Goal: Task Accomplishment & Management: Manage account settings

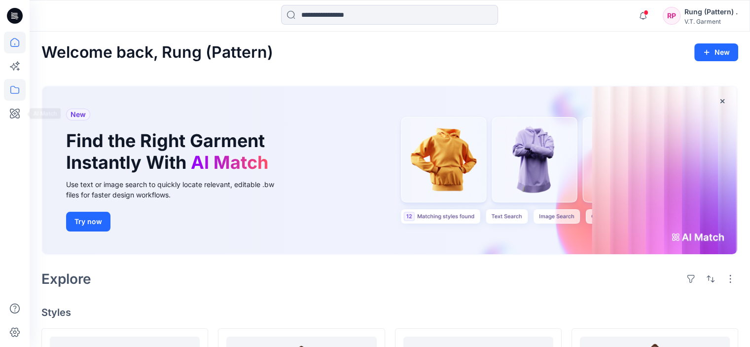
click at [16, 89] on icon at bounding box center [15, 90] width 22 height 22
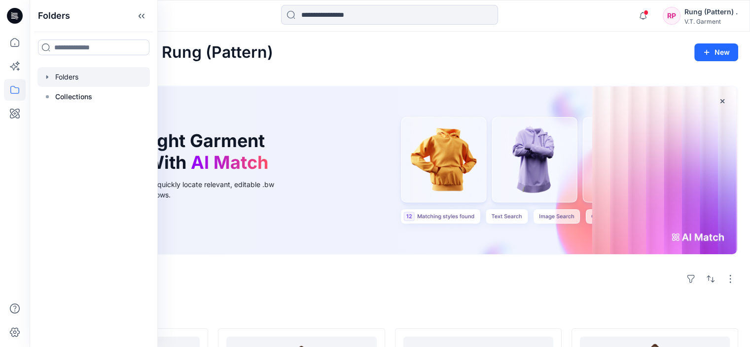
click at [102, 76] on div at bounding box center [93, 77] width 112 height 20
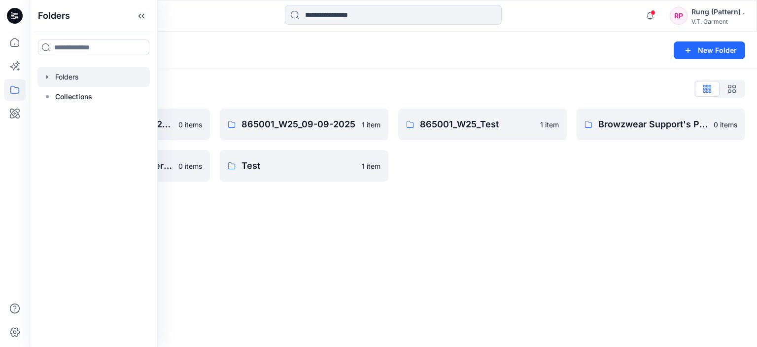
click at [262, 243] on div "Folders New Folder Folders List 831025P_W25_01/09/2025 0 items Piraya Wattanopa…" at bounding box center [394, 189] width 728 height 315
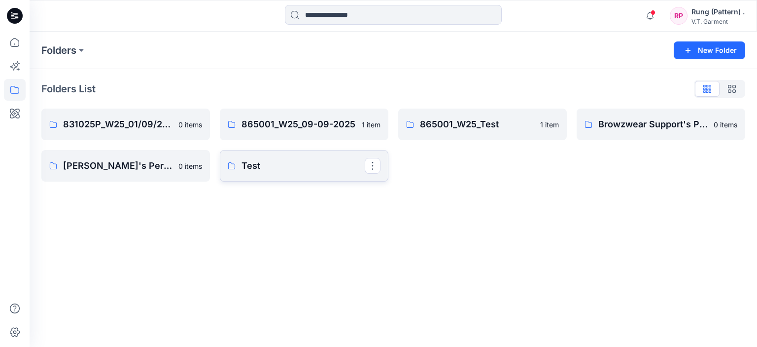
click at [245, 167] on p "Test" at bounding box center [303, 166] width 123 height 14
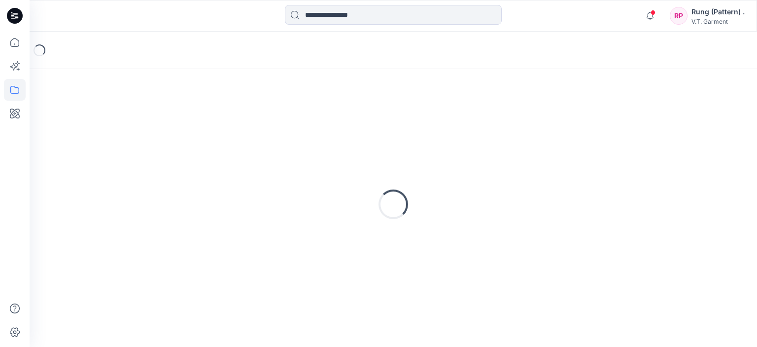
click at [245, 167] on div "Loading..." at bounding box center [393, 204] width 704 height 247
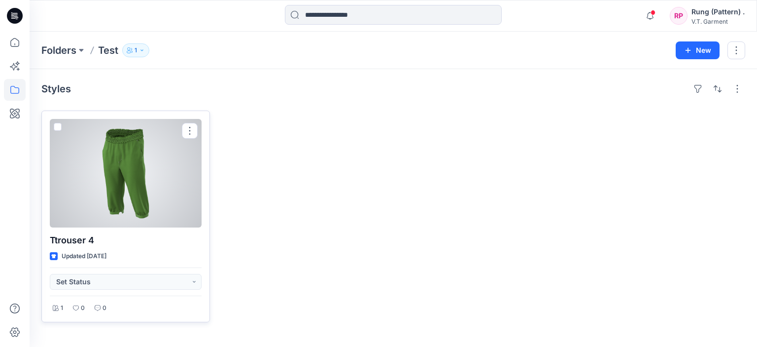
click at [169, 148] on div at bounding box center [126, 173] width 152 height 108
click at [169, 148] on div "Folders Test 1 New Styles Ttrouser 4 Updated 15 days ago Set Status 1 0 0" at bounding box center [394, 189] width 728 height 315
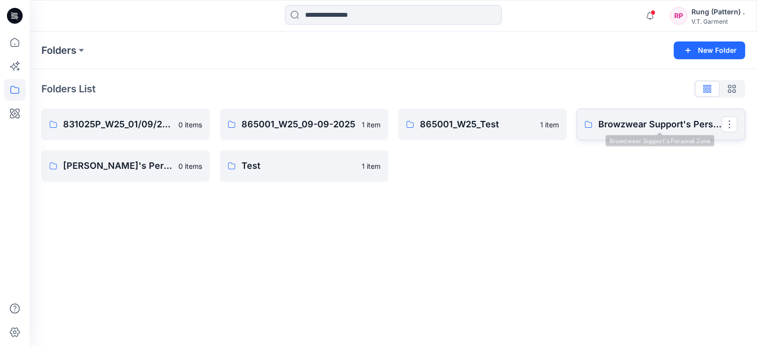
click at [628, 126] on p "Browzwear Support's Personal Zone" at bounding box center [660, 124] width 123 height 14
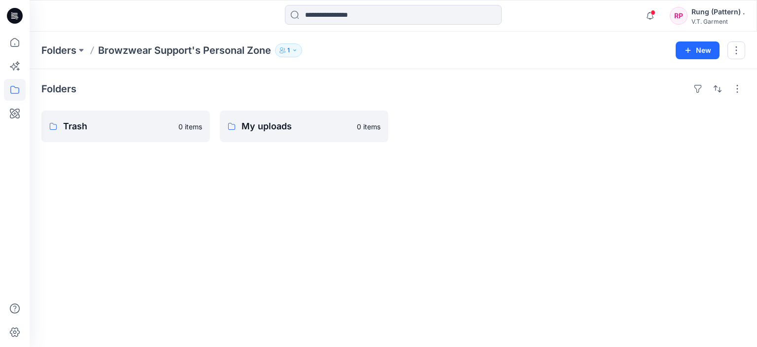
click at [140, 170] on div "Folders Trash 0 items My uploads 0 items" at bounding box center [394, 208] width 728 height 278
click at [136, 132] on p "Trash" at bounding box center [124, 126] width 123 height 14
click at [268, 125] on p "My uploads" at bounding box center [303, 126] width 123 height 14
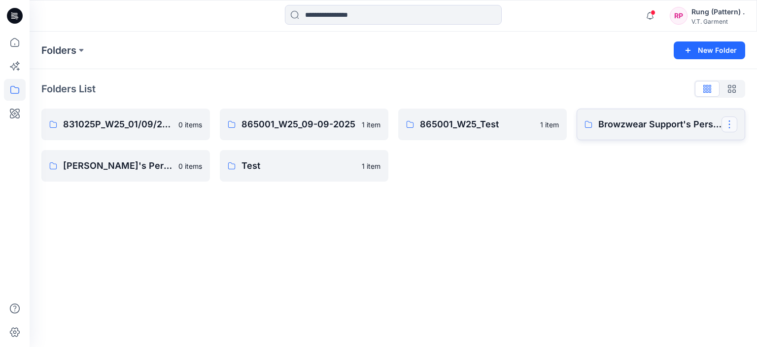
click at [735, 125] on button "button" at bounding box center [730, 124] width 16 height 16
click at [668, 200] on button "Delete Folder" at bounding box center [682, 206] width 107 height 18
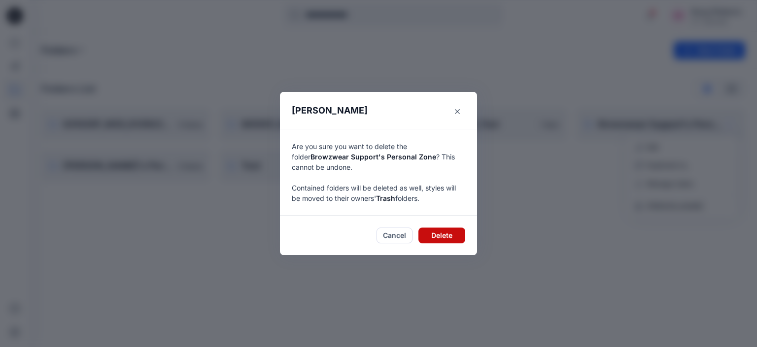
click at [426, 235] on button "Delete" at bounding box center [442, 235] width 47 height 16
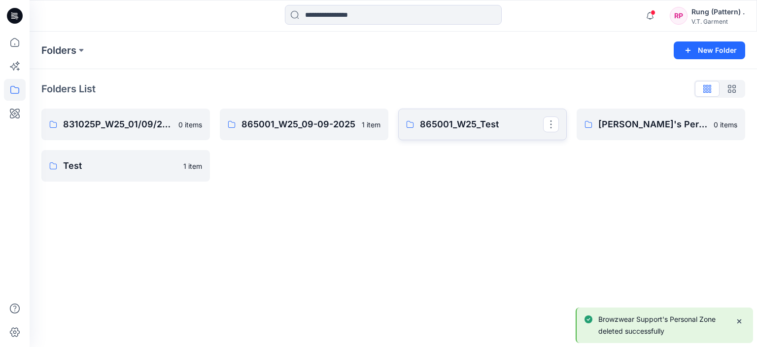
click at [472, 121] on p "865001_W25_Test" at bounding box center [481, 124] width 123 height 14
click at [308, 134] on link "865001_W25_09-09-2025" at bounding box center [304, 124] width 169 height 32
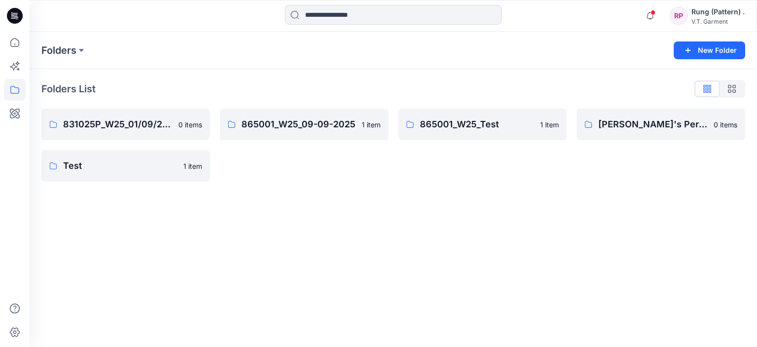
drag, startPoint x: 123, startPoint y: 212, endPoint x: 89, endPoint y: 196, distance: 36.9
click at [91, 216] on div "Folders New Folder Folders List 831025P_W25_01/09/2025 0 items Test 1 item 8650…" at bounding box center [394, 189] width 728 height 315
click at [53, 52] on p "Folders" at bounding box center [58, 50] width 35 height 14
click at [24, 92] on icon at bounding box center [15, 90] width 22 height 22
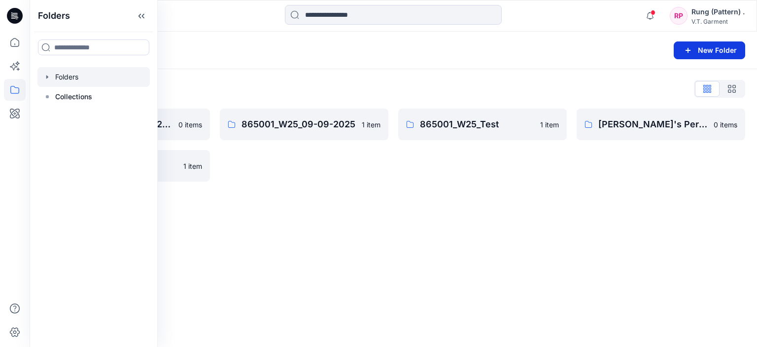
click at [718, 53] on button "New Folder" at bounding box center [710, 50] width 72 height 18
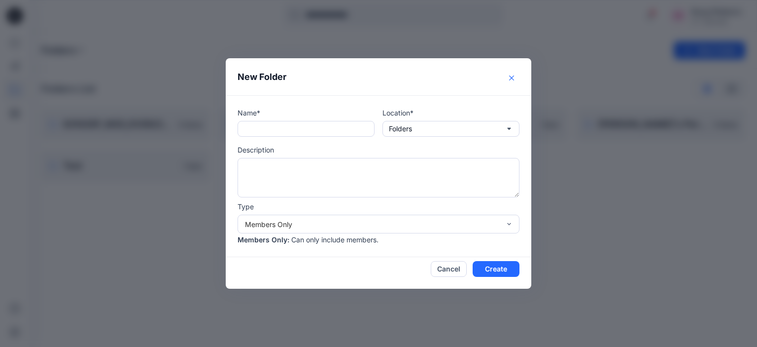
click at [519, 80] on button "Close" at bounding box center [512, 78] width 16 height 16
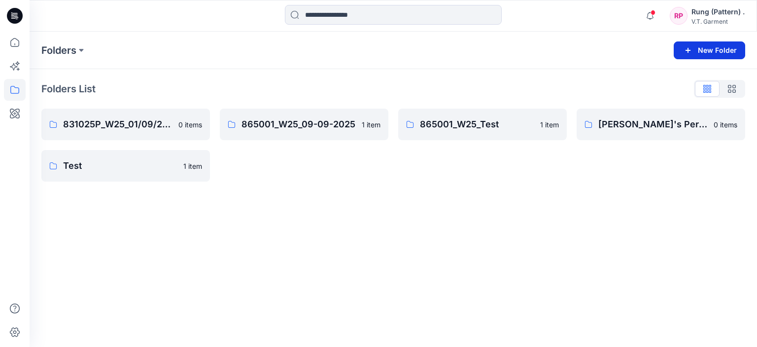
click at [704, 47] on button "New Folder" at bounding box center [710, 50] width 72 height 18
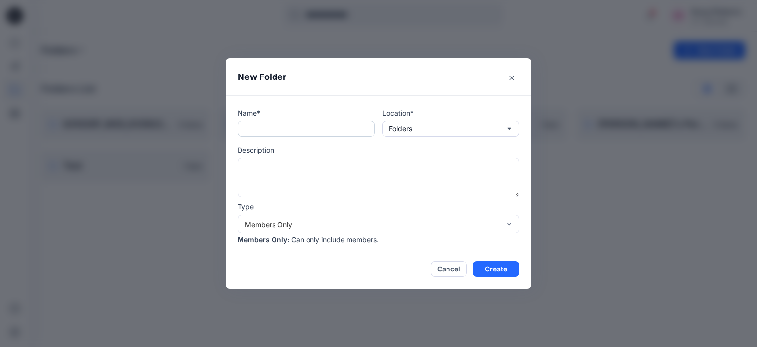
click at [286, 131] on input "text" at bounding box center [306, 129] width 137 height 16
paste input "*********"
drag, startPoint x: 259, startPoint y: 130, endPoint x: 202, endPoint y: 128, distance: 56.7
click at [201, 134] on div "New Folder Name* ********* Location* Folders Description Type Members Only Memb…" at bounding box center [378, 173] width 757 height 347
type input "*********"
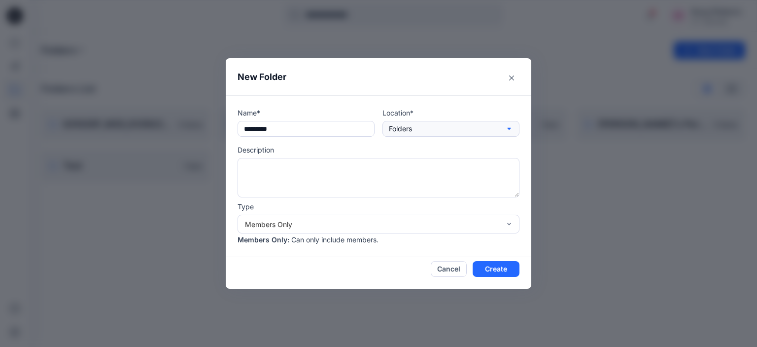
click at [492, 124] on button "Folders" at bounding box center [451, 129] width 137 height 16
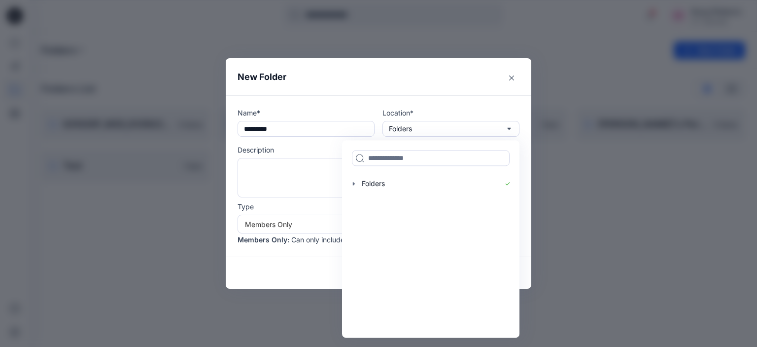
click at [150, 198] on div "New Folder Name* ********* Location* Folders Folders Description Type Members O…" at bounding box center [378, 173] width 757 height 347
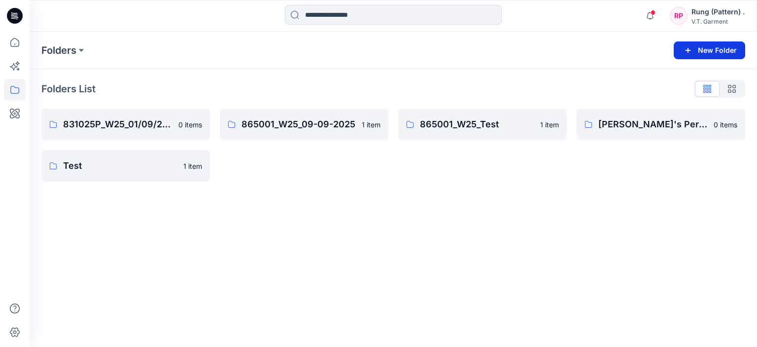
click at [693, 53] on icon "button" at bounding box center [688, 50] width 12 height 12
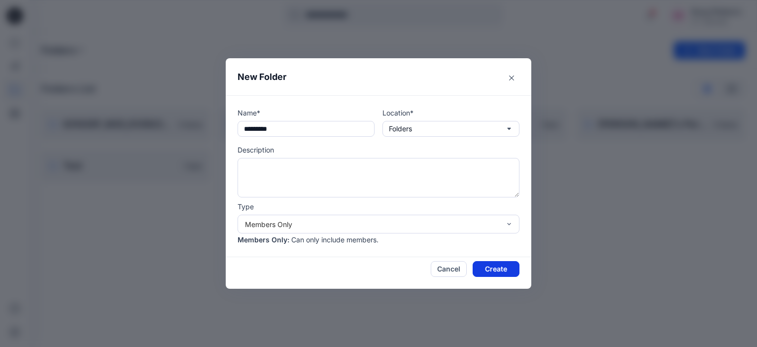
click at [504, 270] on button "Create" at bounding box center [496, 269] width 47 height 16
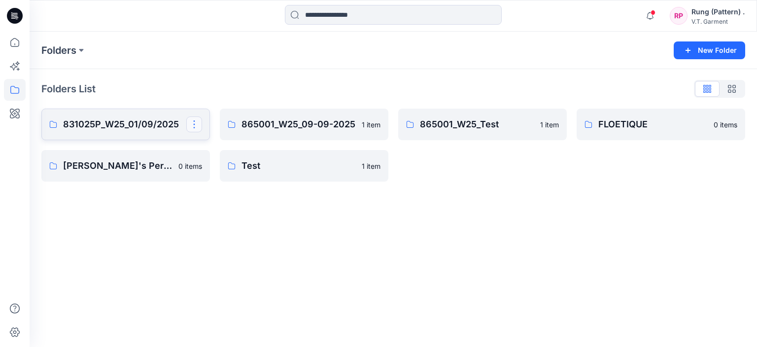
click at [191, 127] on button "button" at bounding box center [194, 124] width 16 height 16
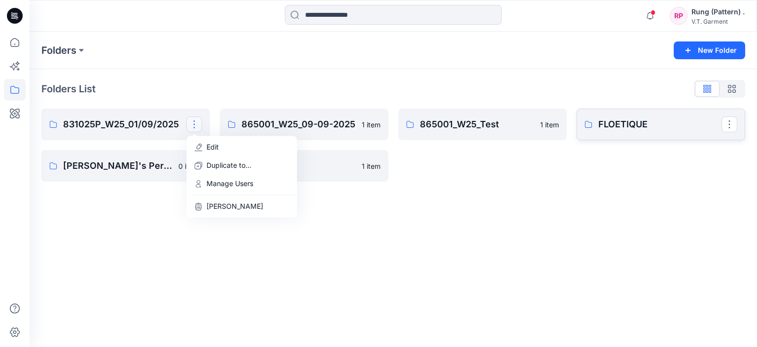
click at [679, 118] on p "FLOETIQUE" at bounding box center [660, 124] width 123 height 14
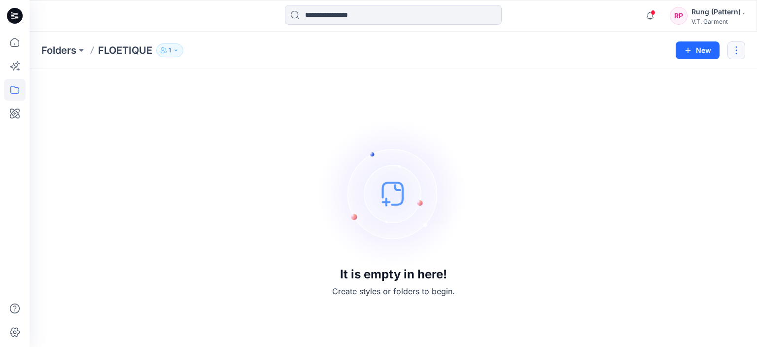
click at [734, 52] on button "button" at bounding box center [737, 50] width 18 height 18
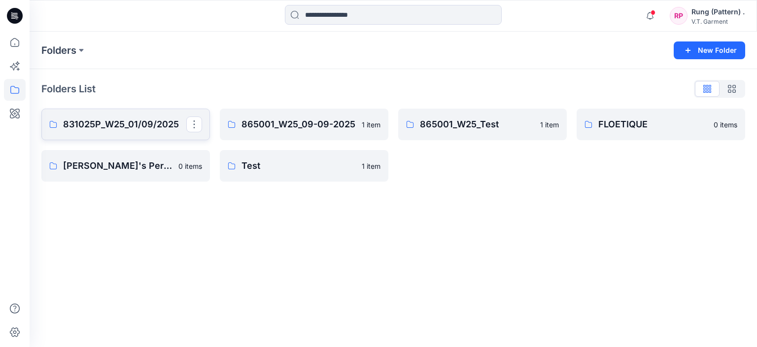
click at [193, 121] on button "button" at bounding box center [194, 124] width 16 height 16
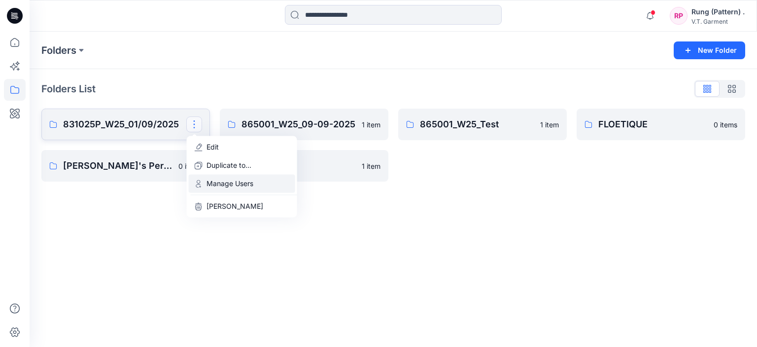
click at [224, 185] on p "Manage Users" at bounding box center [230, 183] width 47 height 10
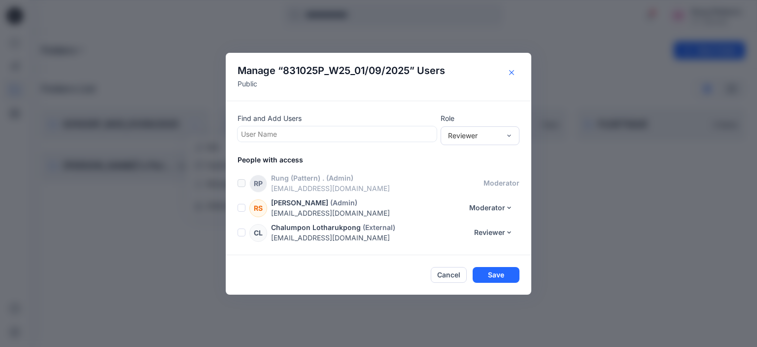
click at [517, 75] on button "Close" at bounding box center [512, 73] width 16 height 16
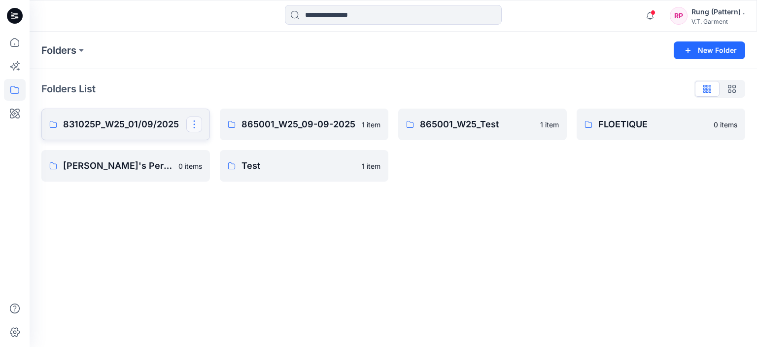
click at [193, 122] on button "button" at bounding box center [194, 124] width 16 height 16
click at [239, 166] on p "Duplicate to..." at bounding box center [229, 165] width 45 height 10
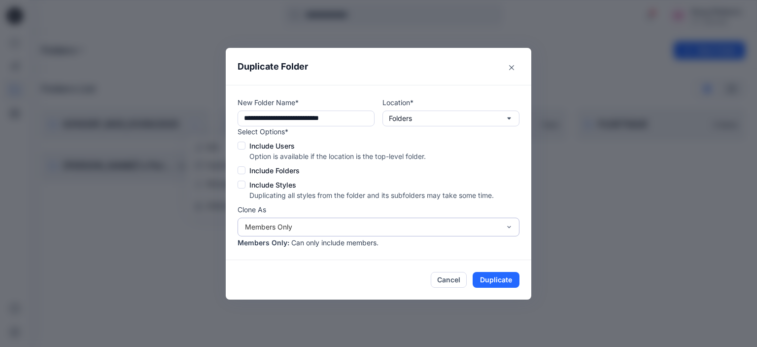
click at [286, 230] on div "Members Only" at bounding box center [372, 226] width 255 height 10
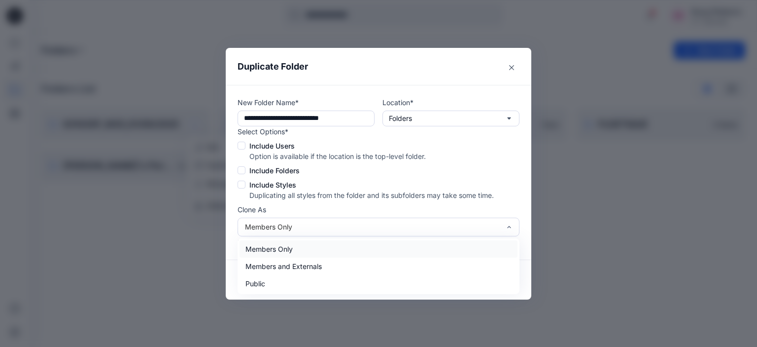
click at [142, 226] on div "**********" at bounding box center [378, 173] width 757 height 347
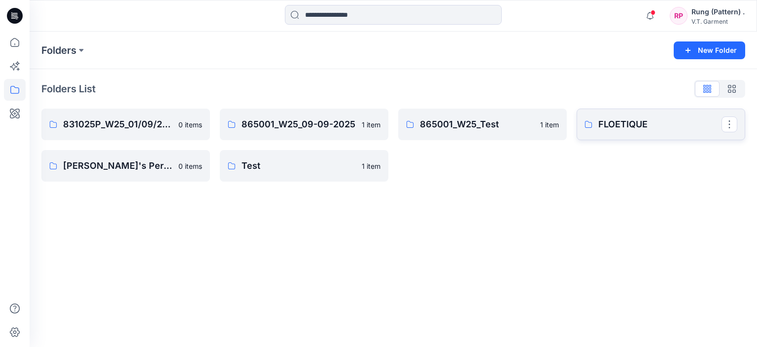
click at [639, 131] on p "FLOETIQUE" at bounding box center [660, 124] width 123 height 14
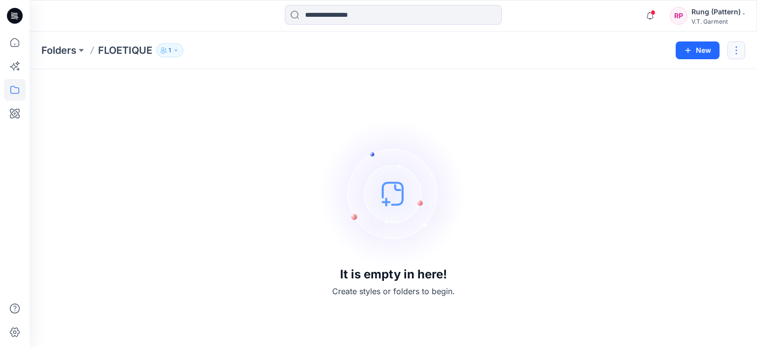
click at [741, 50] on button "button" at bounding box center [737, 50] width 18 height 18
click at [333, 151] on img at bounding box center [394, 193] width 148 height 148
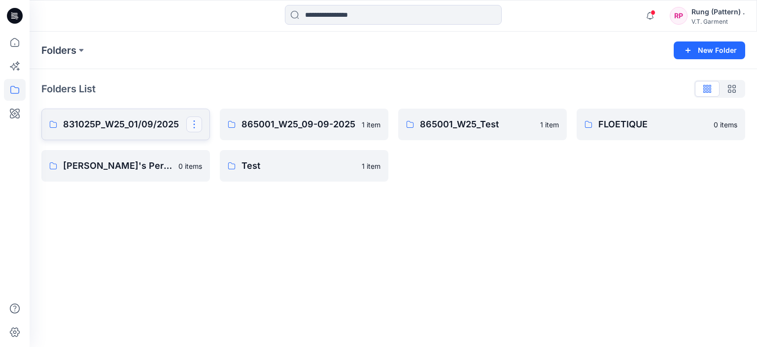
click at [196, 122] on button "button" at bounding box center [194, 124] width 16 height 16
click at [218, 166] on p "Duplicate to..." at bounding box center [229, 165] width 45 height 10
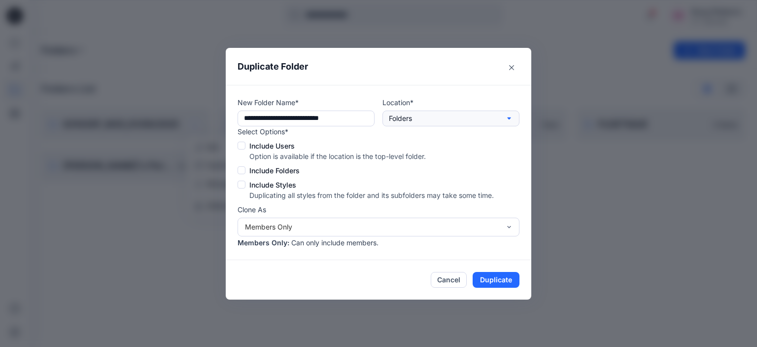
click at [412, 118] on p "Folders" at bounding box center [400, 118] width 23 height 11
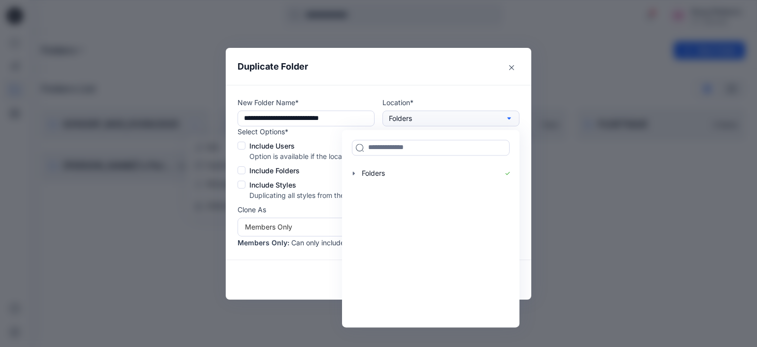
click at [412, 118] on p "Folders" at bounding box center [400, 118] width 23 height 11
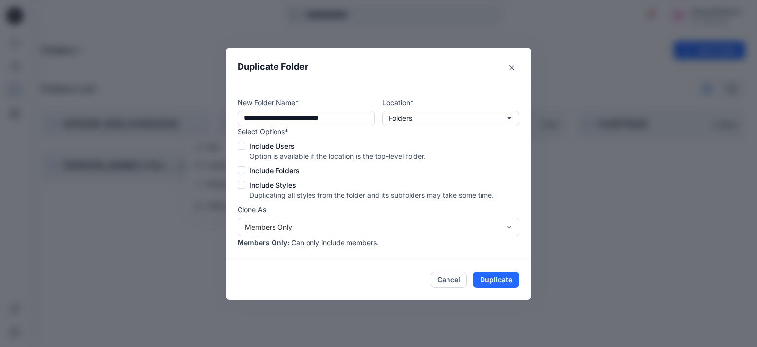
drag, startPoint x: 362, startPoint y: 119, endPoint x: 330, endPoint y: 127, distance: 33.1
click at [330, 127] on div "**********" at bounding box center [379, 172] width 282 height 150
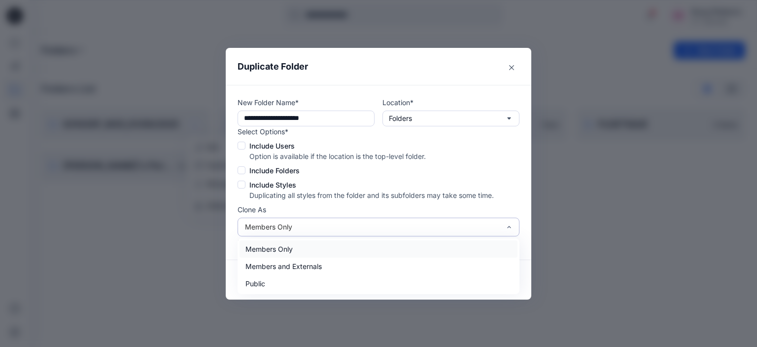
click at [363, 223] on div "Members Only" at bounding box center [372, 226] width 255 height 10
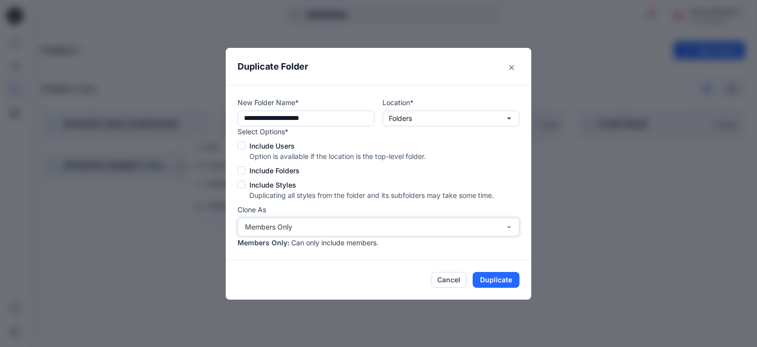
click at [449, 109] on div "Location* Folders" at bounding box center [451, 111] width 137 height 29
click at [449, 114] on button "Folders" at bounding box center [451, 118] width 137 height 16
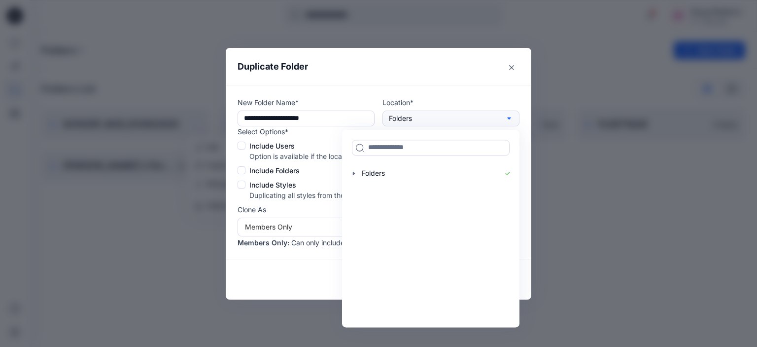
click at [449, 114] on button "Folders" at bounding box center [451, 118] width 137 height 16
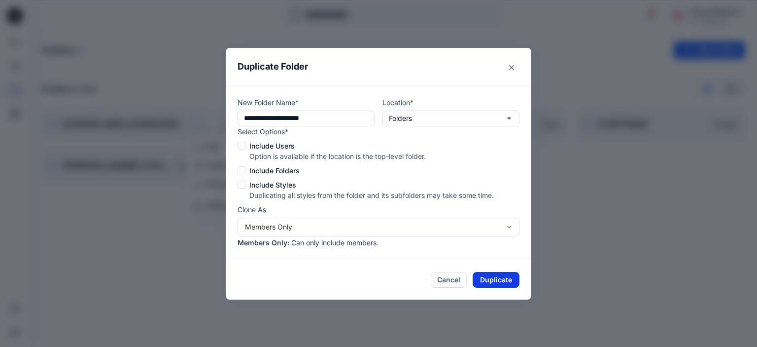
click at [507, 281] on button "Duplicate" at bounding box center [496, 280] width 47 height 16
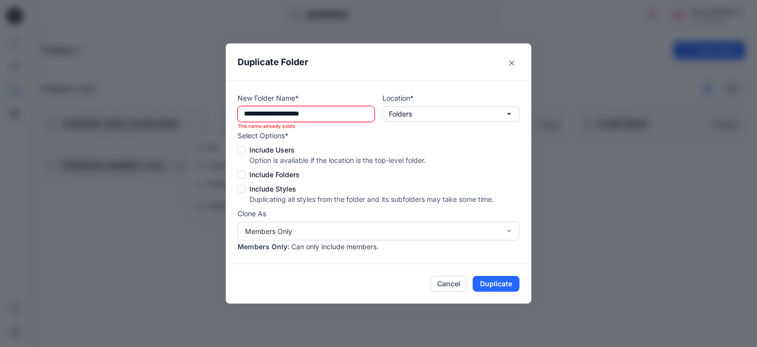
click at [353, 117] on input "**********" at bounding box center [306, 114] width 137 height 16
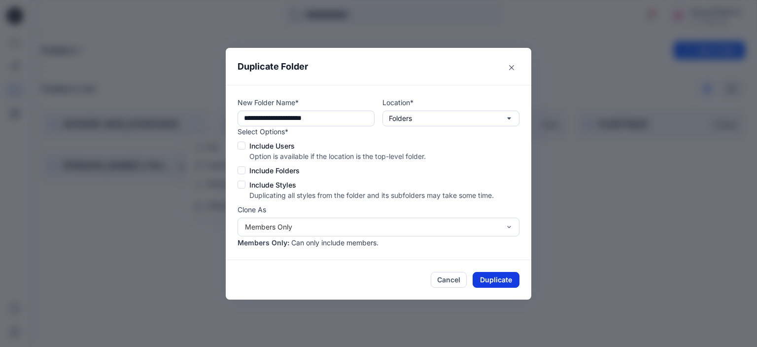
type input "**********"
click at [503, 277] on button "Duplicate" at bounding box center [496, 280] width 47 height 16
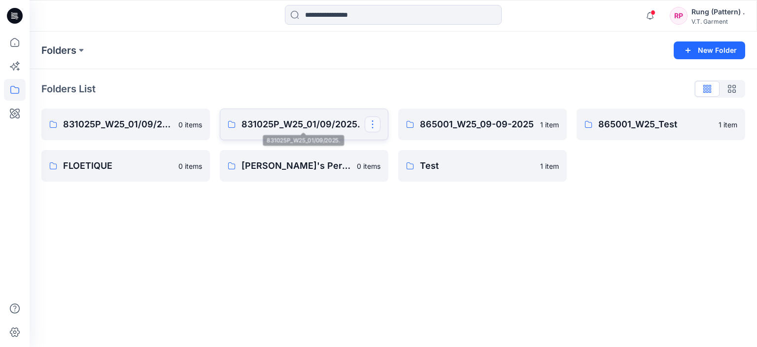
click at [377, 129] on button "button" at bounding box center [373, 124] width 16 height 16
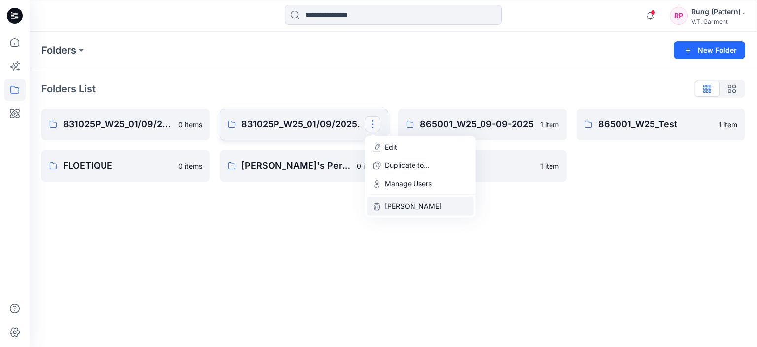
click at [404, 204] on p "Delete Folder" at bounding box center [413, 206] width 57 height 10
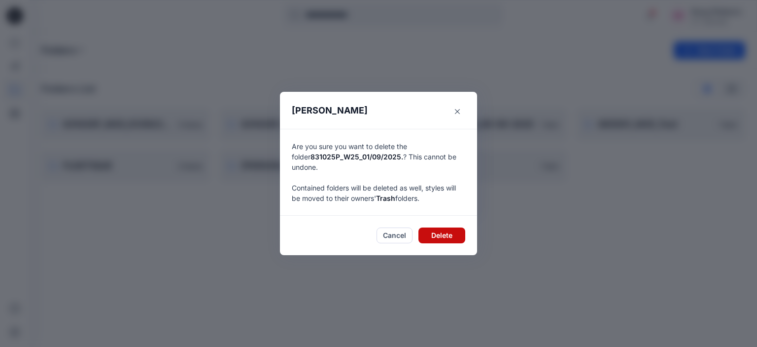
click at [430, 234] on button "Delete" at bounding box center [442, 235] width 47 height 16
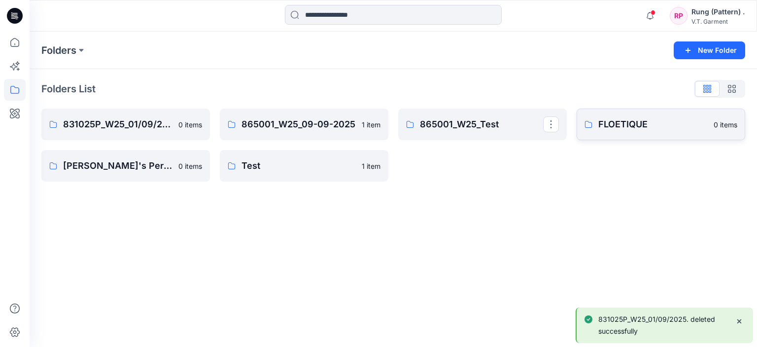
click at [631, 126] on p "FLOETIQUE" at bounding box center [653, 124] width 109 height 14
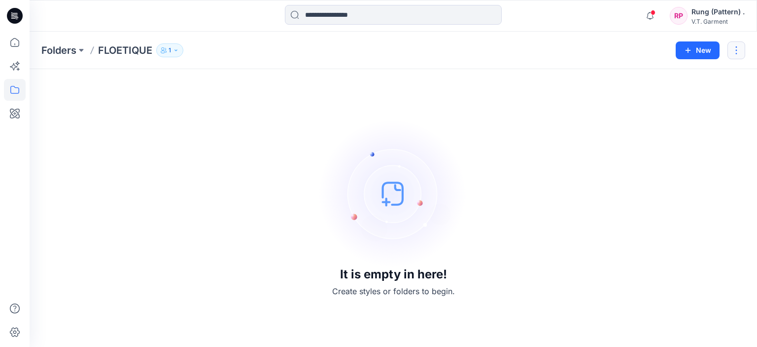
click at [738, 50] on button "button" at bounding box center [737, 50] width 18 height 18
click at [668, 63] on div "Edit Duplicate to... Manage Users Delete Folder" at bounding box center [690, 103] width 110 height 81
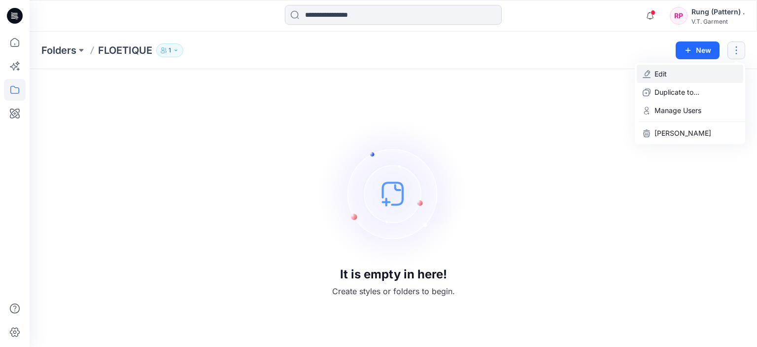
click at [665, 71] on p "Edit" at bounding box center [661, 74] width 12 height 10
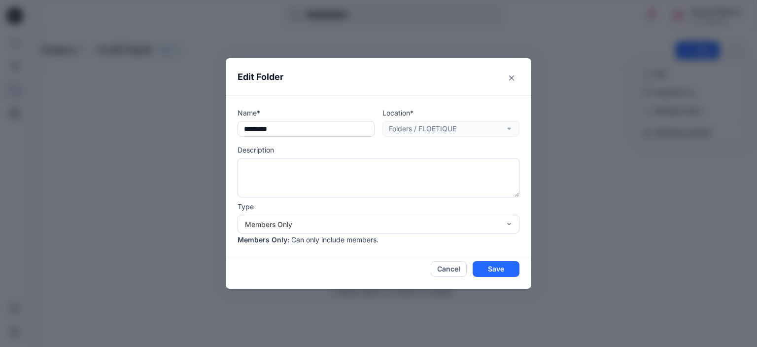
click at [454, 125] on div "Location* Folders / FLOETIQUE" at bounding box center [451, 122] width 137 height 29
click at [359, 228] on div "Members Only" at bounding box center [372, 224] width 255 height 10
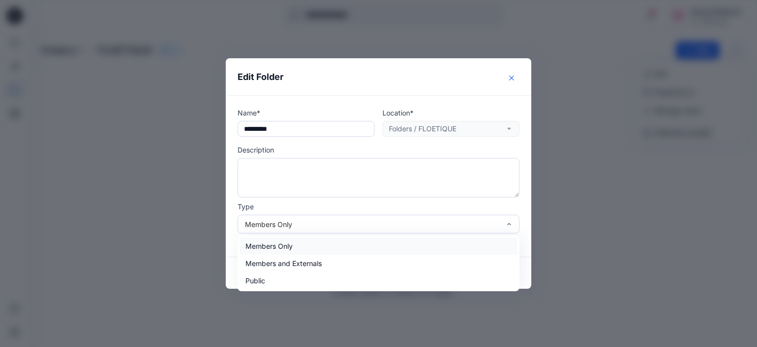
click at [511, 79] on icon "Close" at bounding box center [511, 77] width 5 height 5
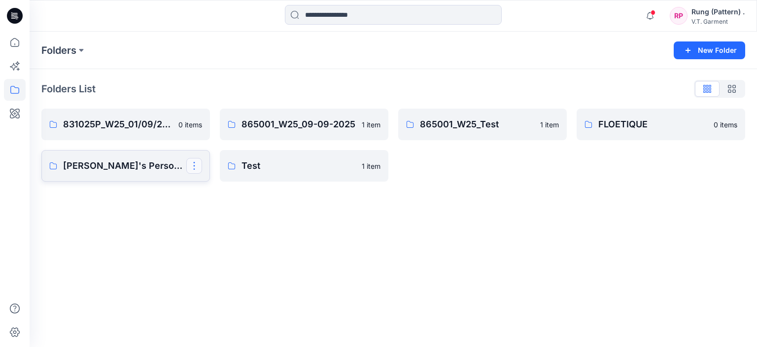
click at [191, 160] on button "button" at bounding box center [194, 166] width 16 height 16
click at [114, 220] on div "Folders New Folder Folders List 831025P_W25_01/09/2025 0 items Piraya Wattanopa…" at bounding box center [394, 189] width 728 height 315
click at [117, 160] on p "Piraya Wattanopas's Personal Zone" at bounding box center [124, 166] width 123 height 14
click at [136, 166] on p "Piraya Wattanopas's Personal Zone" at bounding box center [124, 166] width 123 height 14
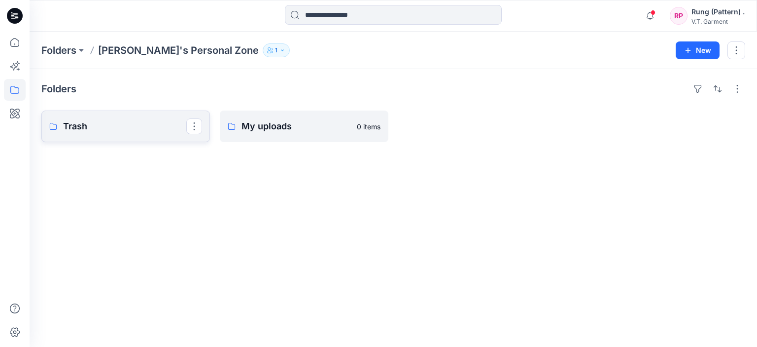
click at [166, 132] on p "Trash" at bounding box center [124, 126] width 123 height 14
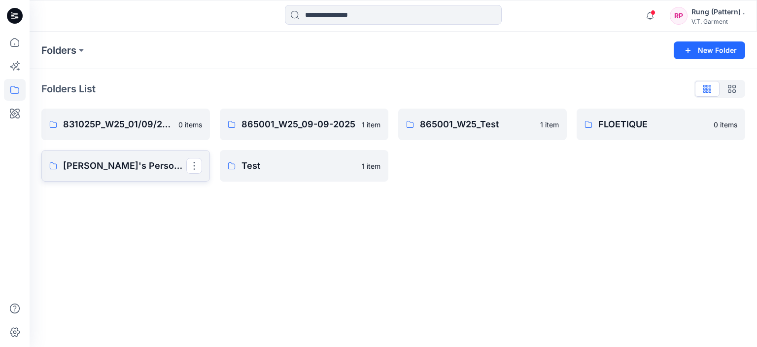
click at [135, 171] on p "Piraya Wattanopas's Personal Zone" at bounding box center [124, 166] width 123 height 14
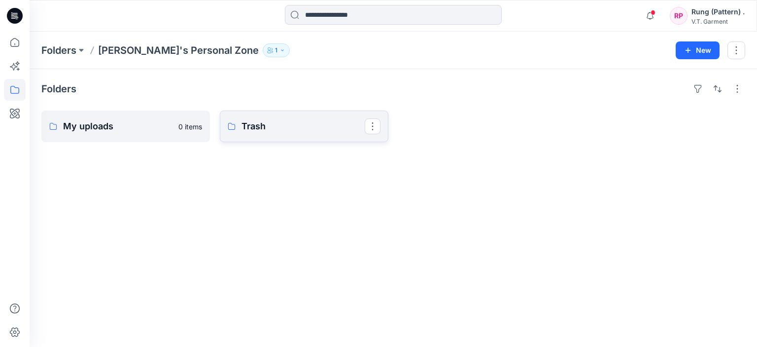
click at [332, 126] on p "Trash" at bounding box center [303, 126] width 123 height 14
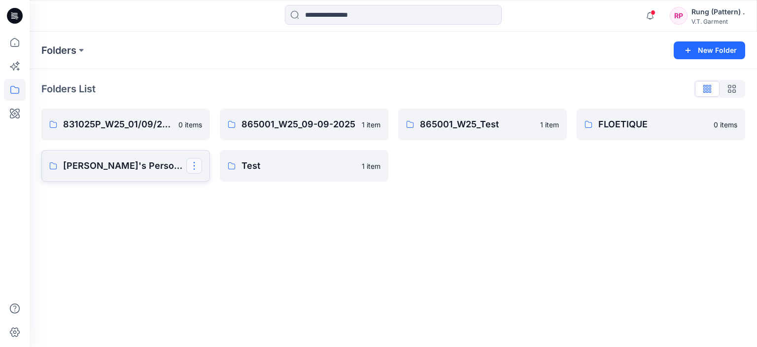
click at [189, 164] on button "button" at bounding box center [194, 166] width 16 height 16
click at [233, 242] on button "Delete Folder" at bounding box center [242, 248] width 107 height 18
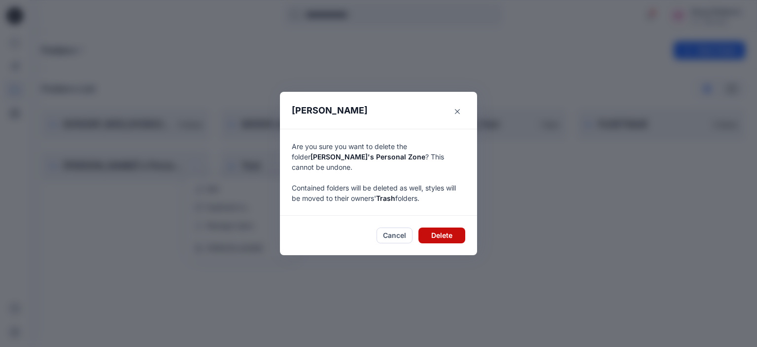
click at [451, 239] on button "Delete" at bounding box center [442, 235] width 47 height 16
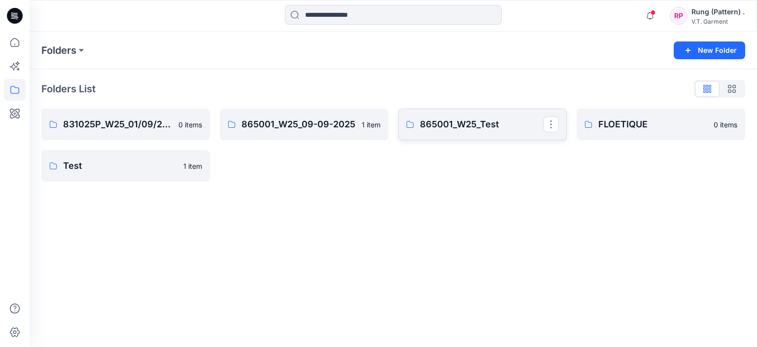
click at [435, 126] on p "865001_W25_Test" at bounding box center [481, 124] width 123 height 14
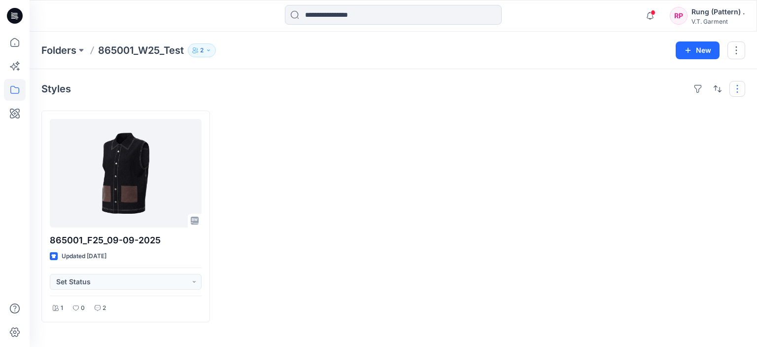
click at [735, 94] on button "button" at bounding box center [738, 89] width 16 height 16
click at [731, 50] on button "button" at bounding box center [737, 50] width 18 height 18
click at [392, 128] on div "865001_F25_09-09-2025 Updated 12 days ago Set Status 1 0 2" at bounding box center [393, 216] width 704 height 212
click at [736, 52] on button "button" at bounding box center [737, 50] width 18 height 18
click at [696, 131] on p "Delete Folder" at bounding box center [683, 133] width 57 height 10
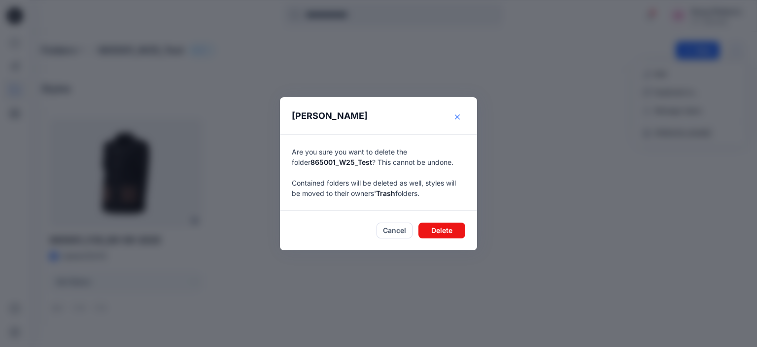
click at [456, 114] on icon "Close" at bounding box center [457, 116] width 5 height 5
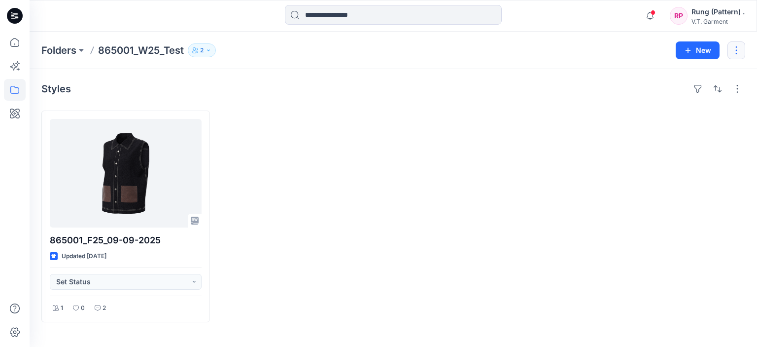
click at [744, 52] on button "button" at bounding box center [737, 50] width 18 height 18
click at [343, 122] on div at bounding box center [304, 216] width 169 height 212
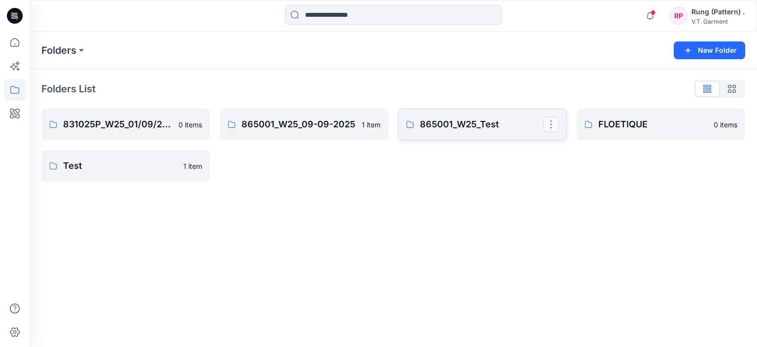
click at [551, 127] on button "button" at bounding box center [551, 124] width 16 height 16
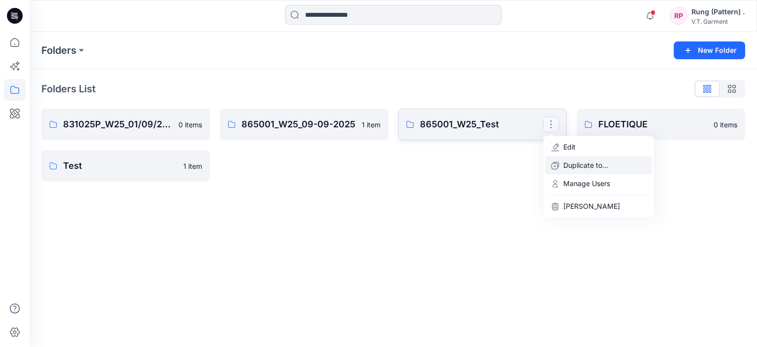
click at [567, 168] on p "Duplicate to..." at bounding box center [586, 165] width 45 height 10
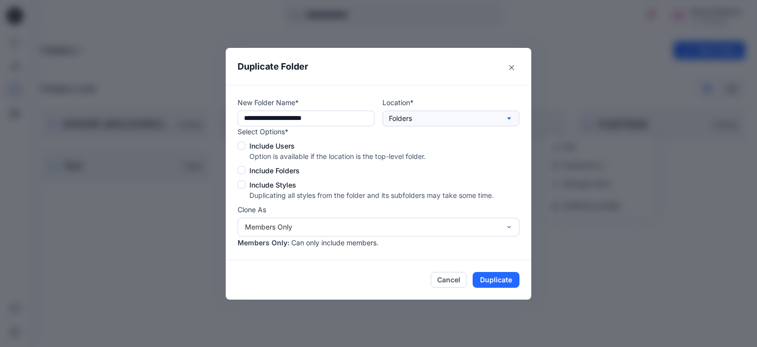
click at [444, 121] on button "Folders" at bounding box center [451, 118] width 137 height 16
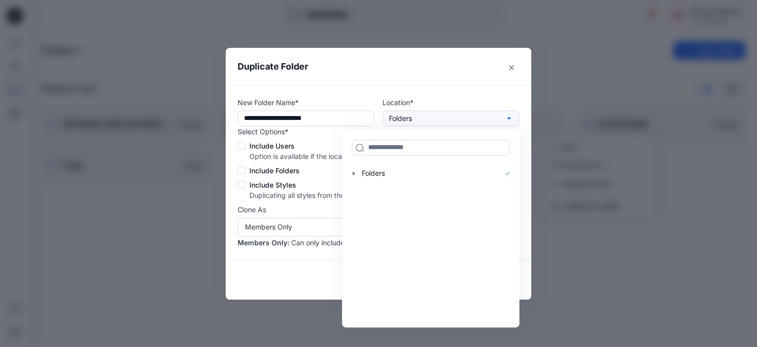
click at [444, 123] on button "Folders" at bounding box center [451, 118] width 137 height 16
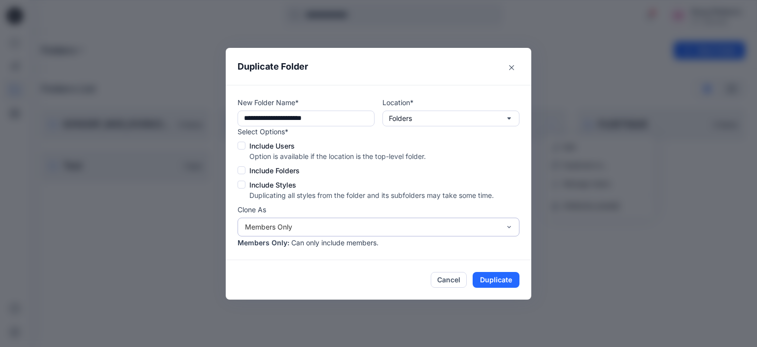
click at [358, 226] on div "Members Only" at bounding box center [372, 226] width 255 height 10
click at [230, 218] on div "**********" at bounding box center [379, 172] width 306 height 175
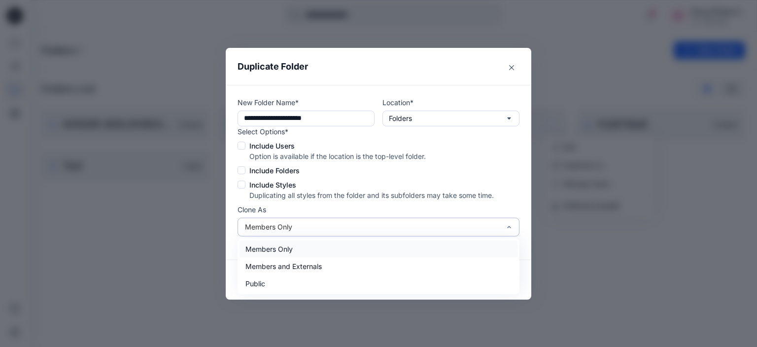
click at [283, 228] on div "Members Only" at bounding box center [372, 226] width 255 height 10
click at [226, 233] on div "**********" at bounding box center [379, 172] width 306 height 175
click at [352, 230] on div "Members Only" at bounding box center [372, 226] width 255 height 10
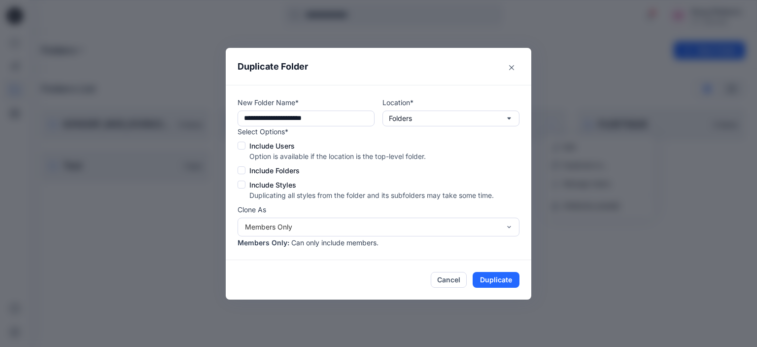
click at [234, 223] on div "**********" at bounding box center [379, 172] width 306 height 175
click at [510, 67] on icon "Close" at bounding box center [511, 67] width 5 height 5
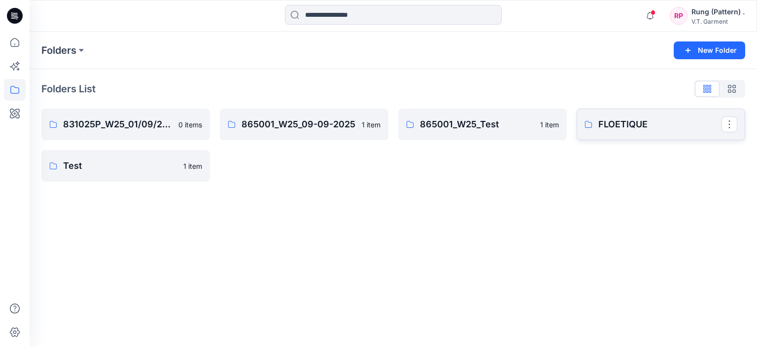
click at [666, 125] on p "FLOETIQUE" at bounding box center [660, 124] width 123 height 14
click at [549, 119] on button "button" at bounding box center [551, 124] width 16 height 16
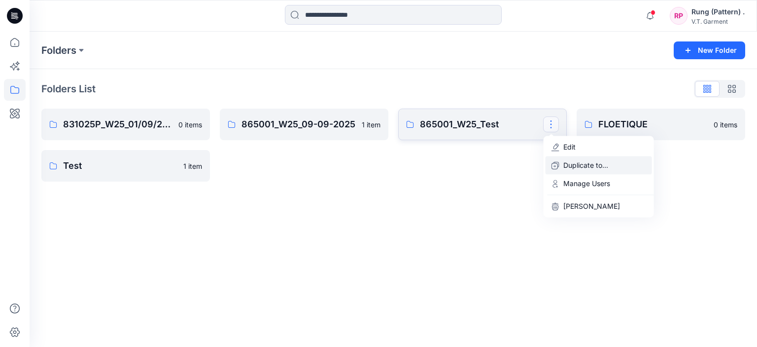
click at [566, 167] on p "Duplicate to..." at bounding box center [586, 165] width 45 height 10
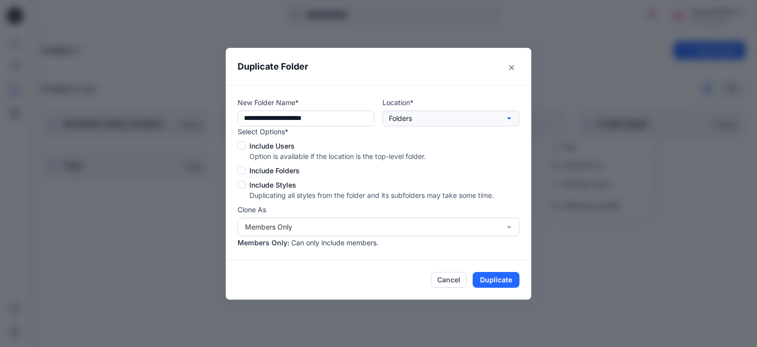
click at [477, 124] on button "Folders" at bounding box center [451, 118] width 137 height 16
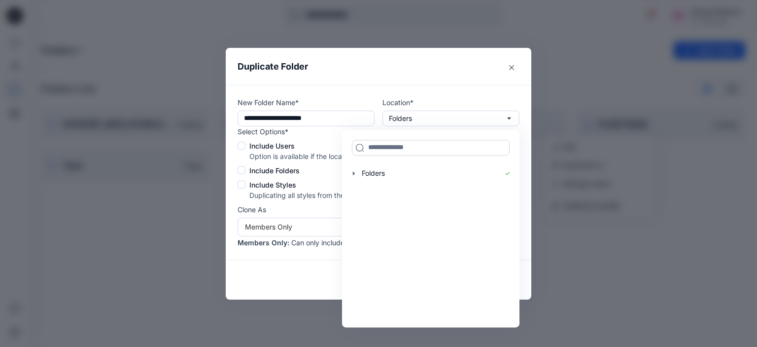
click at [428, 153] on input at bounding box center [431, 148] width 158 height 16
type input "*"
paste input "*********"
type input "*********"
click at [374, 169] on span "FLOETIQUE" at bounding box center [387, 169] width 38 height 8
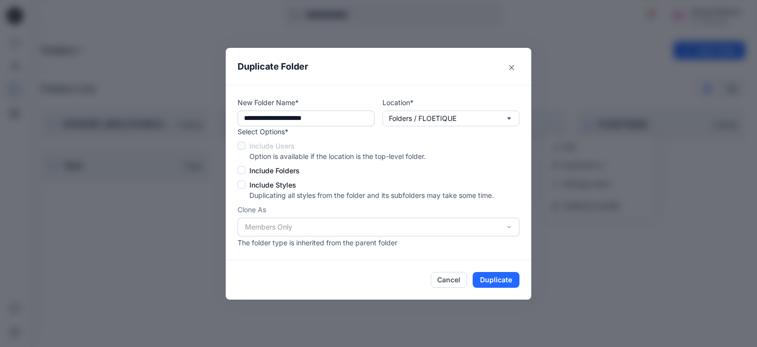
click at [335, 119] on input "**********" at bounding box center [306, 118] width 137 height 16
type input "**********"
click at [495, 279] on button "Duplicate" at bounding box center [496, 280] width 47 height 16
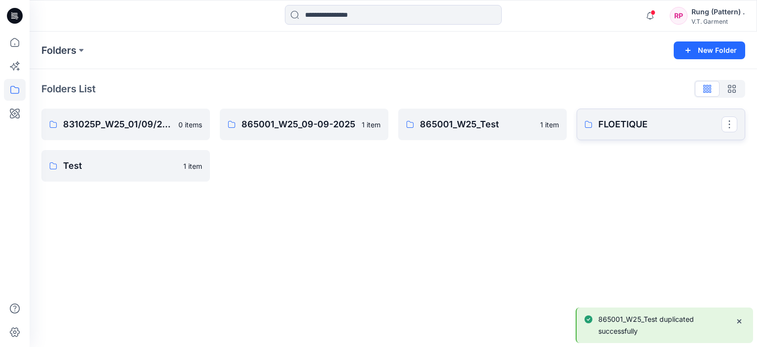
click at [648, 130] on p "FLOETIQUE" at bounding box center [660, 124] width 123 height 14
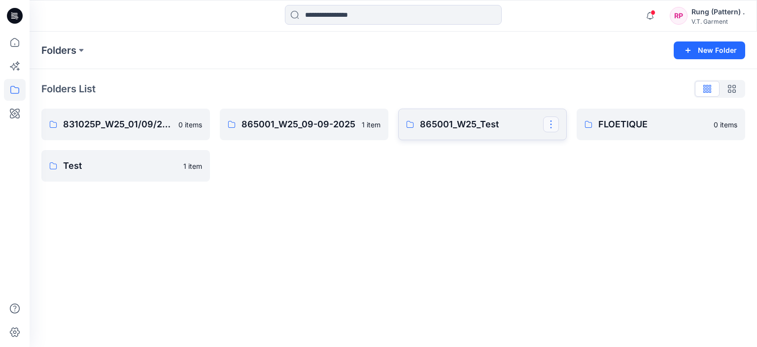
click at [552, 122] on button "button" at bounding box center [551, 124] width 16 height 16
click at [722, 124] on button "button" at bounding box center [730, 124] width 16 height 16
click at [606, 129] on p "FLOETIQUE" at bounding box center [660, 124] width 123 height 14
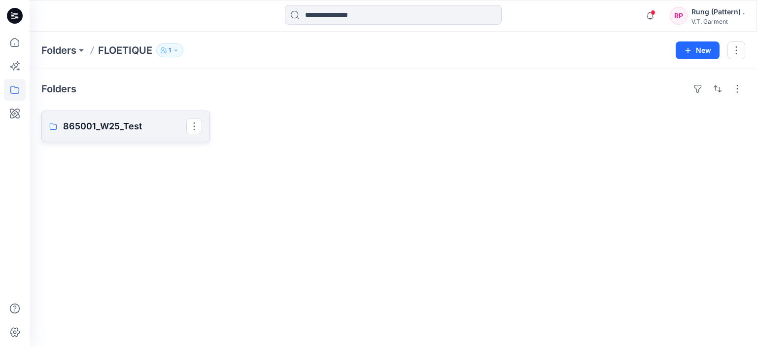
click at [153, 123] on p "865001_W25_Test" at bounding box center [124, 126] width 123 height 14
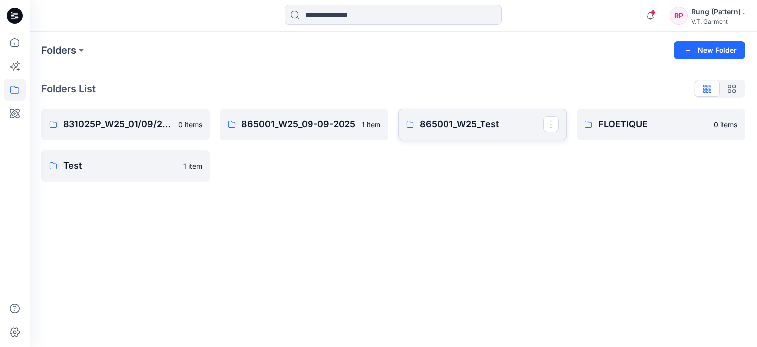
click at [452, 115] on link "865001_W25_Test" at bounding box center [482, 124] width 169 height 32
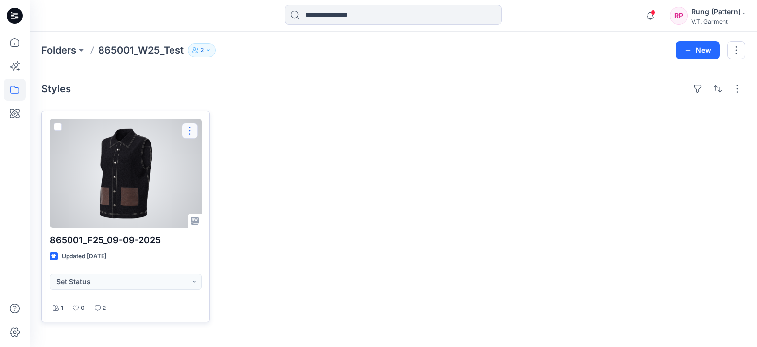
click at [186, 130] on button "button" at bounding box center [190, 131] width 16 height 16
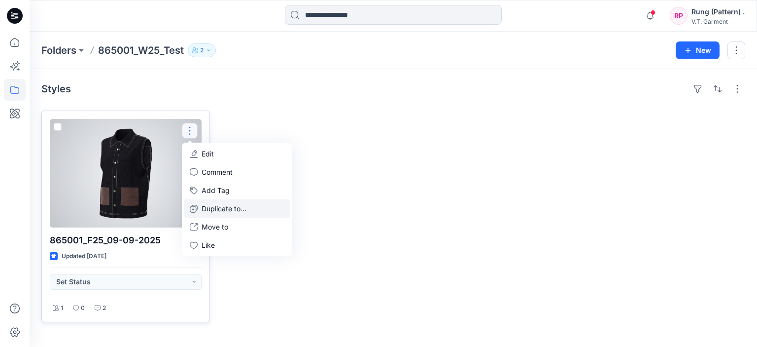
click at [231, 209] on p "Duplicate to..." at bounding box center [224, 208] width 45 height 10
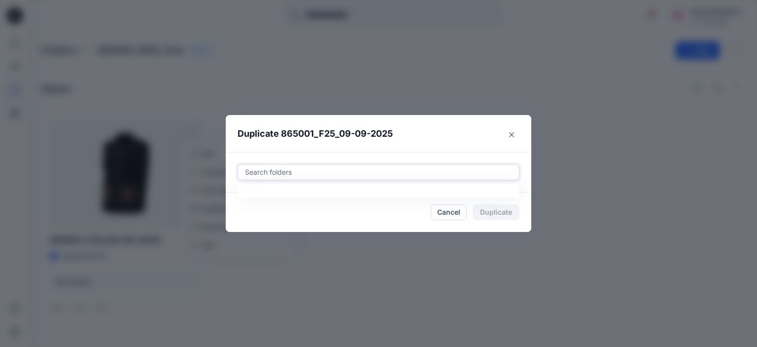
click at [272, 173] on div at bounding box center [378, 172] width 269 height 12
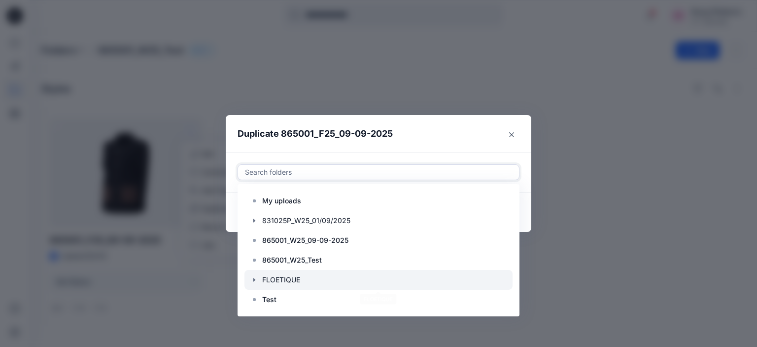
click at [272, 274] on div at bounding box center [379, 280] width 268 height 20
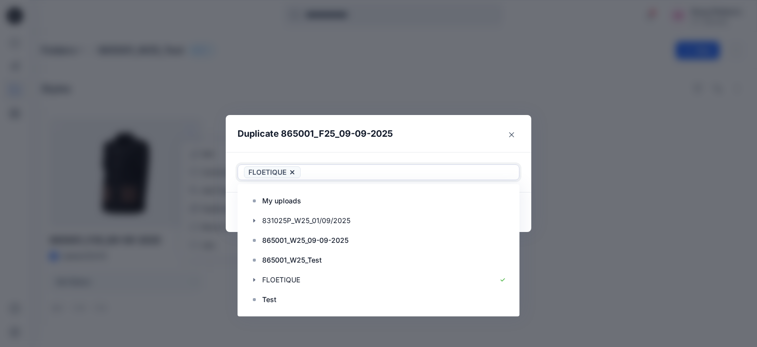
click at [438, 147] on header "Duplicate 865001_F25_09-09-2025" at bounding box center [369, 133] width 286 height 37
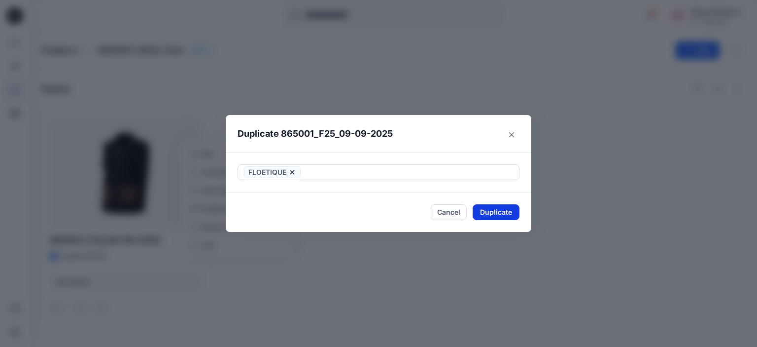
click at [499, 215] on button "Duplicate" at bounding box center [496, 212] width 47 height 16
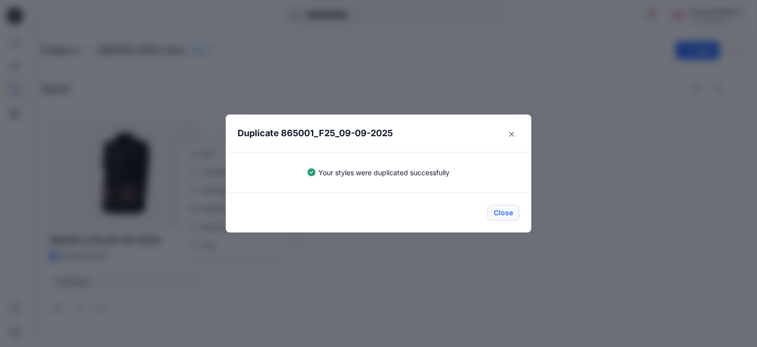
click at [493, 215] on button "Close" at bounding box center [504, 213] width 32 height 16
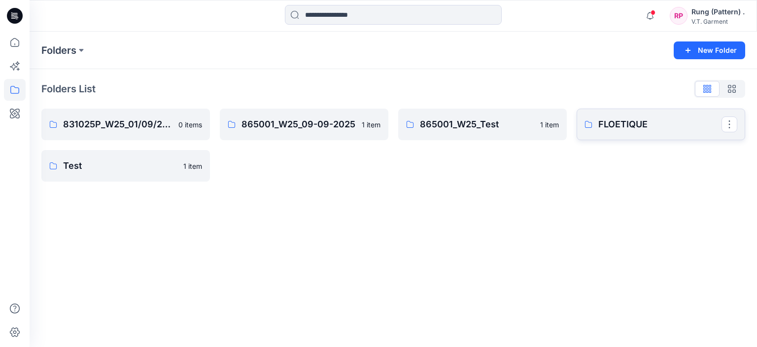
click at [616, 121] on p "FLOETIQUE" at bounding box center [660, 124] width 123 height 14
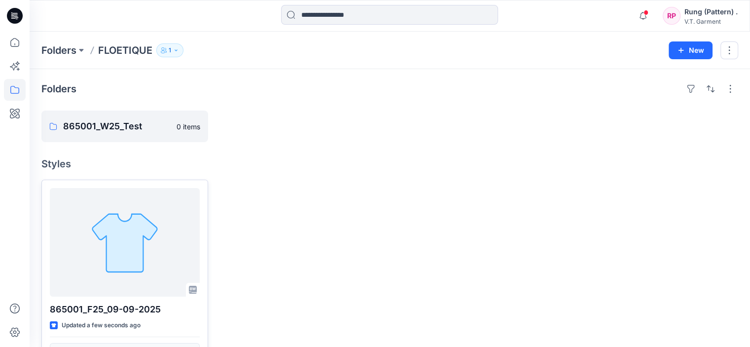
click at [142, 228] on div at bounding box center [125, 242] width 150 height 108
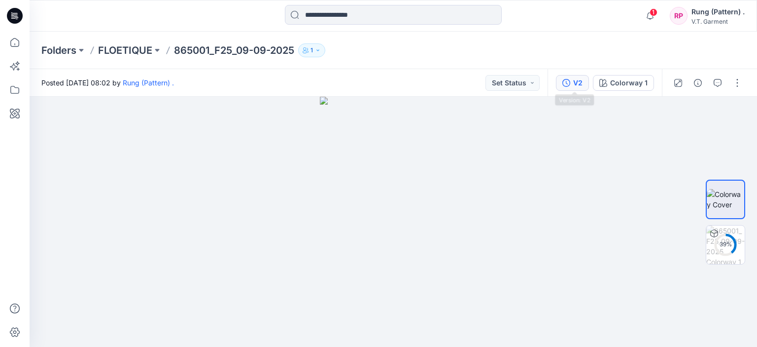
click at [578, 84] on div "V2" at bounding box center [578, 82] width 9 height 11
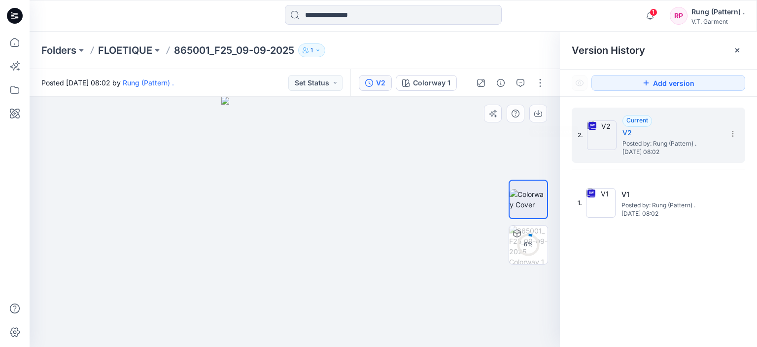
click at [314, 234] on img at bounding box center [294, 222] width 147 height 250
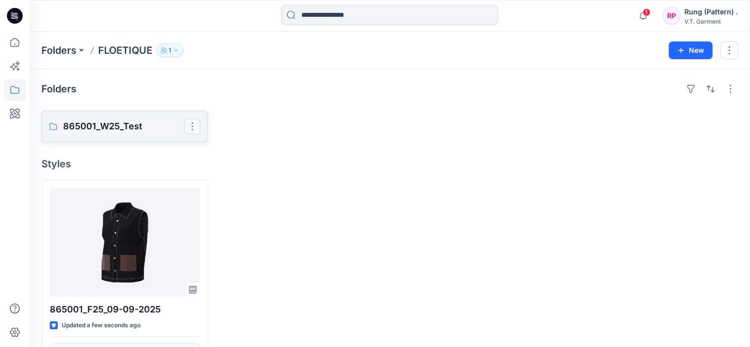
click at [192, 126] on button "button" at bounding box center [192, 126] width 16 height 16
click at [211, 193] on p "Delete Folder" at bounding box center [233, 189] width 57 height 10
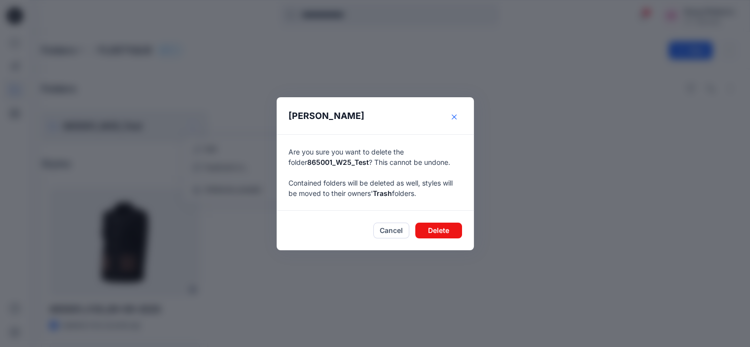
click at [461, 117] on button "Close" at bounding box center [454, 117] width 16 height 16
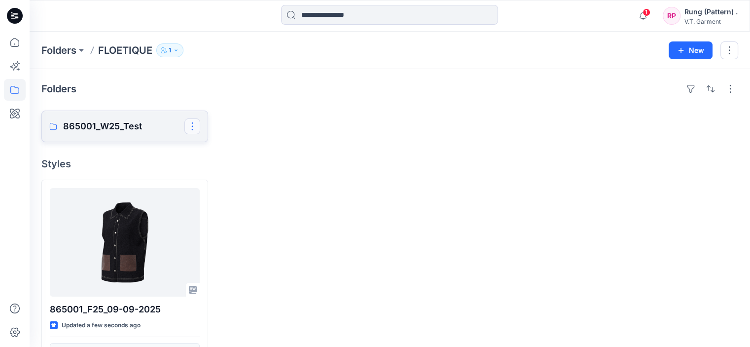
click at [197, 125] on button "button" at bounding box center [192, 126] width 16 height 16
click at [239, 188] on p "Delete Folder" at bounding box center [233, 189] width 57 height 10
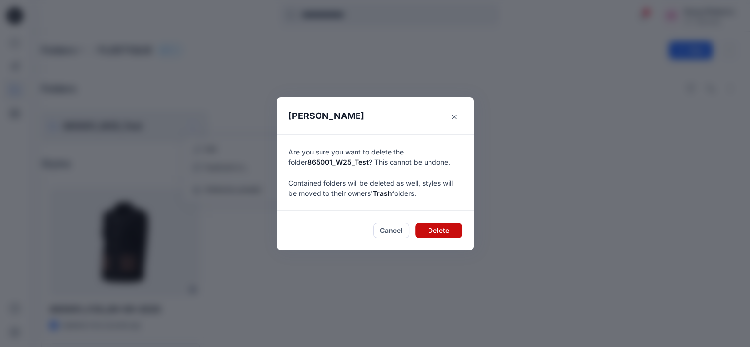
click at [454, 228] on button "Delete" at bounding box center [438, 230] width 47 height 16
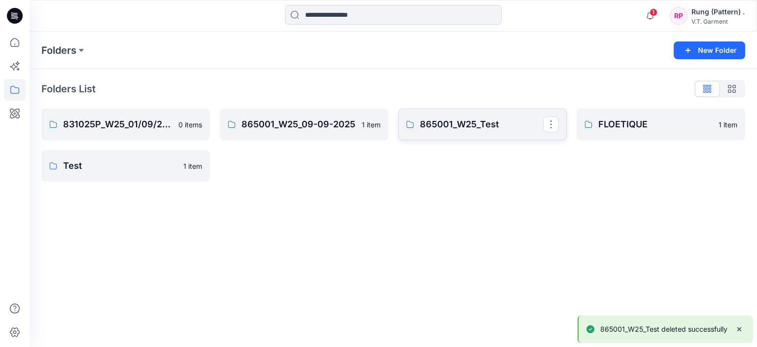
click at [452, 128] on p "865001_W25_Test" at bounding box center [481, 124] width 123 height 14
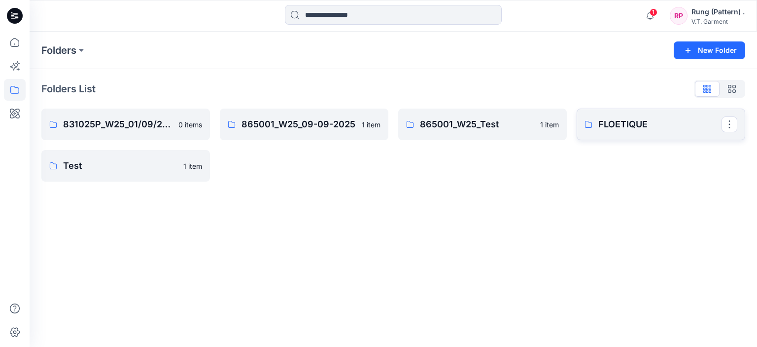
click at [641, 124] on p "FLOETIQUE" at bounding box center [660, 124] width 123 height 14
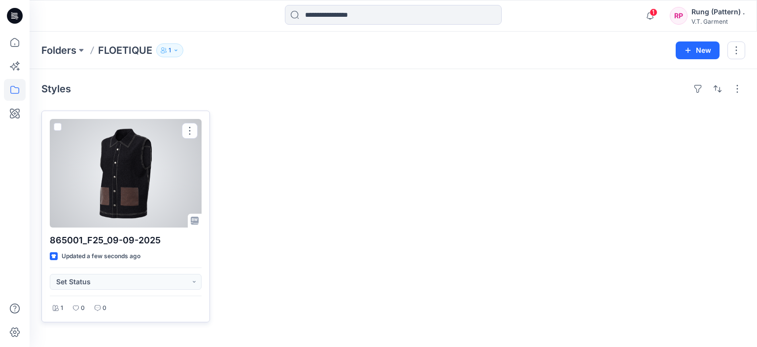
click at [104, 157] on div at bounding box center [126, 173] width 152 height 108
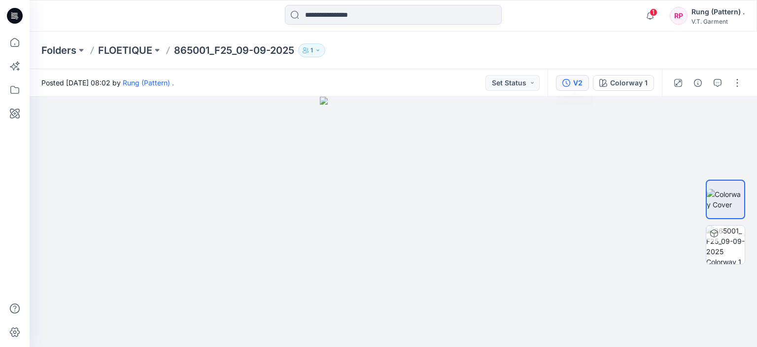
click at [574, 82] on button "V2" at bounding box center [572, 83] width 33 height 16
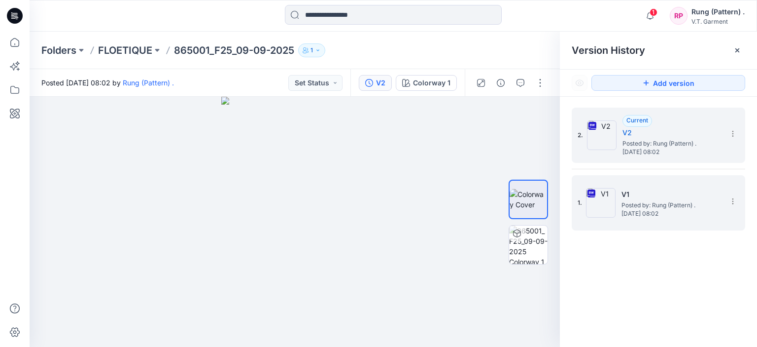
click at [601, 202] on img at bounding box center [601, 203] width 30 height 30
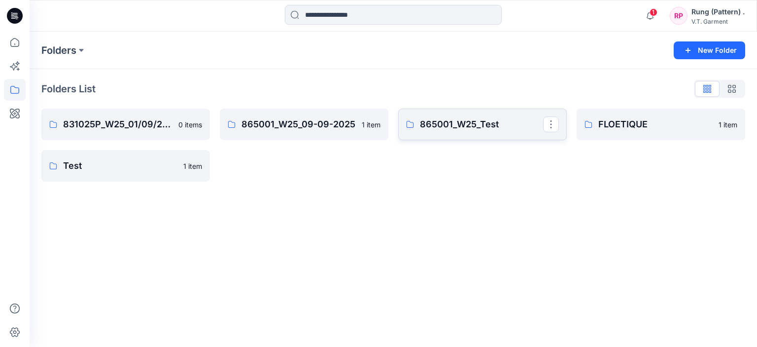
click at [456, 126] on p "865001_W25_Test" at bounding box center [481, 124] width 123 height 14
click at [446, 115] on link "865001_W25_Test" at bounding box center [482, 124] width 169 height 32
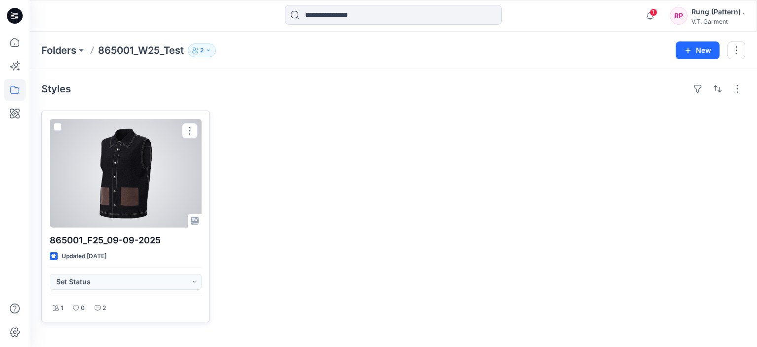
click at [122, 201] on div at bounding box center [126, 173] width 152 height 108
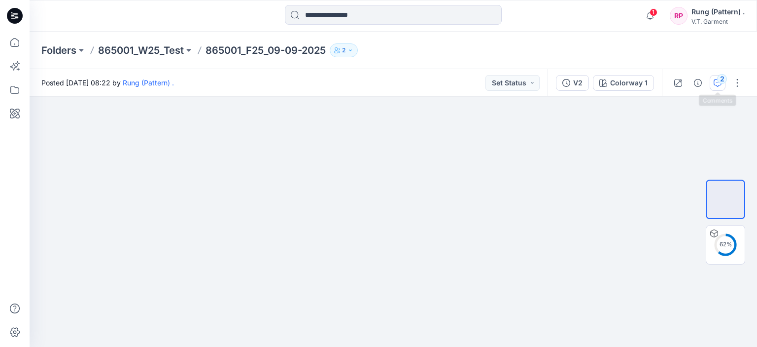
click at [718, 82] on icon "button" at bounding box center [718, 83] width 8 height 8
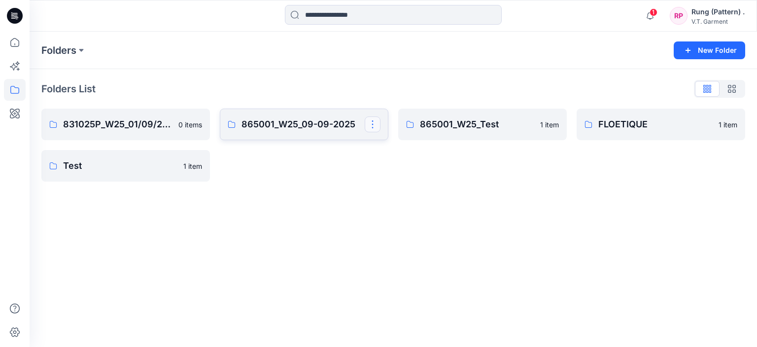
click at [370, 122] on button "button" at bounding box center [373, 124] width 16 height 16
click at [318, 122] on p "865001_W25_09-09-2025" at bounding box center [303, 124] width 123 height 14
click at [375, 128] on button "button" at bounding box center [373, 124] width 16 height 16
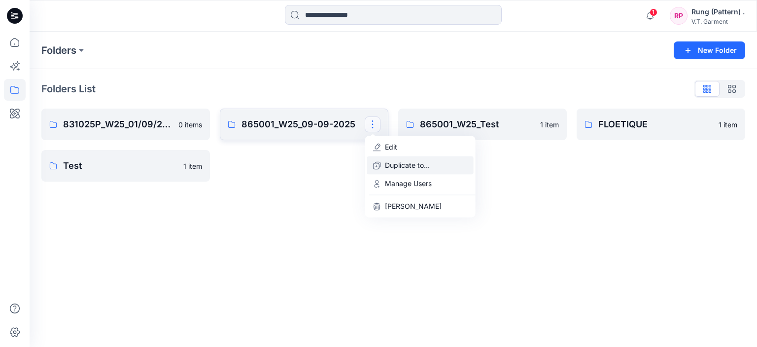
click at [400, 165] on p "Duplicate to..." at bounding box center [407, 165] width 45 height 10
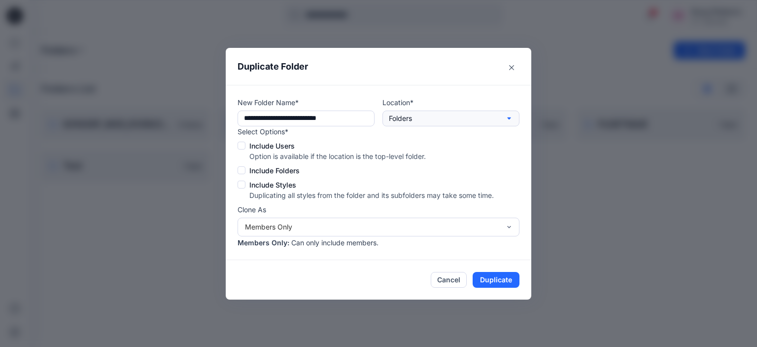
click at [440, 111] on button "Folders" at bounding box center [451, 118] width 137 height 16
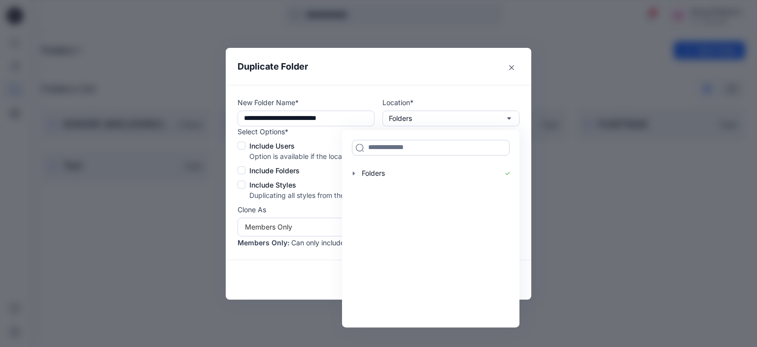
click at [402, 151] on input at bounding box center [431, 148] width 158 height 16
paste input "*********"
type input "*********"
click at [395, 169] on span "FLOETIQUE" at bounding box center [387, 169] width 38 height 8
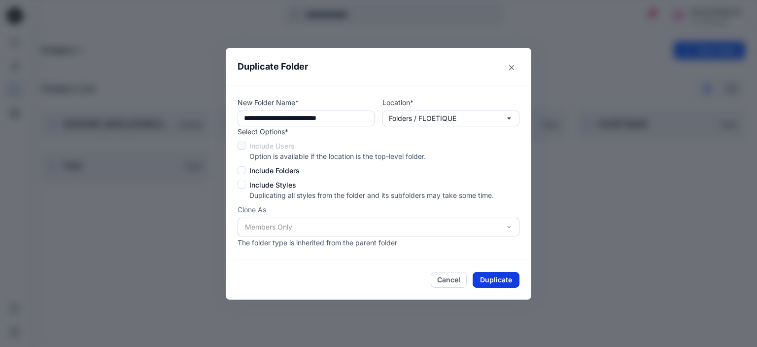
click at [489, 280] on button "Duplicate" at bounding box center [496, 280] width 47 height 16
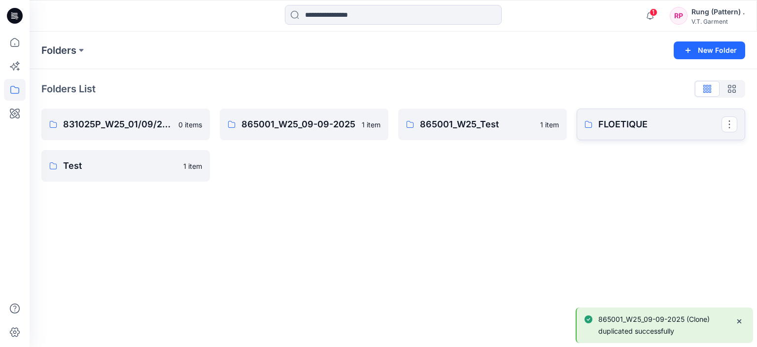
click at [666, 118] on p "FLOETIQUE" at bounding box center [660, 124] width 123 height 14
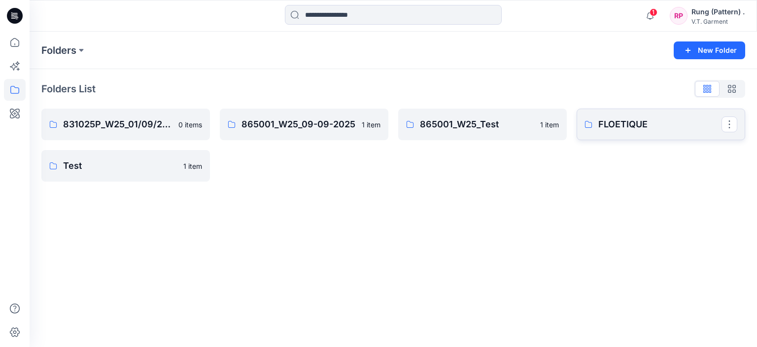
click at [658, 125] on p "FLOETIQUE" at bounding box center [660, 124] width 123 height 14
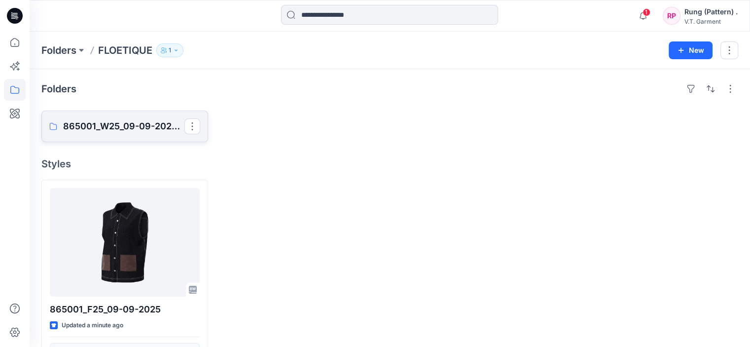
click at [144, 128] on p "865001_W25_09-09-2025 (Clone)" at bounding box center [123, 126] width 121 height 14
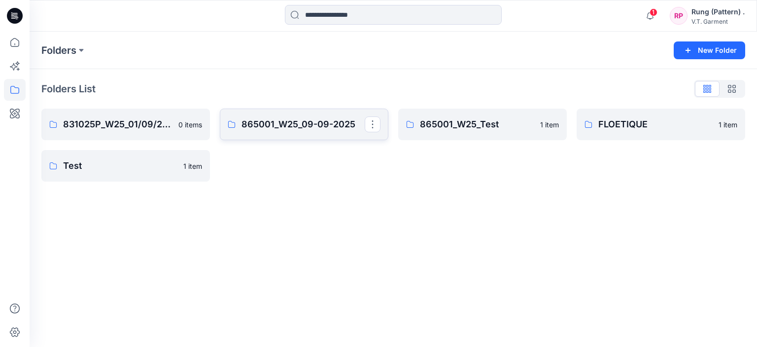
click at [286, 122] on p "865001_W25_09-09-2025" at bounding box center [303, 124] width 123 height 14
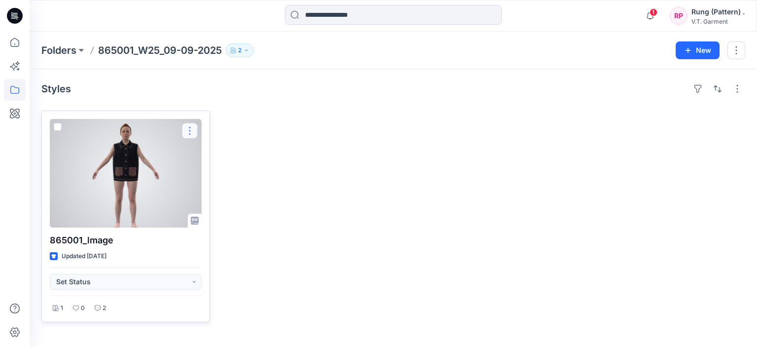
click at [183, 130] on button "button" at bounding box center [190, 131] width 16 height 16
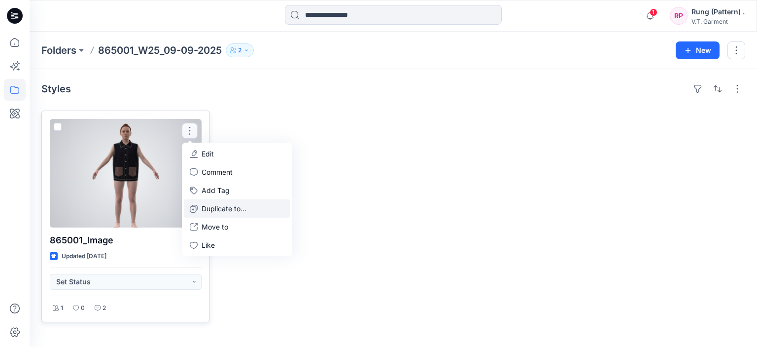
click at [215, 202] on button "Duplicate to..." at bounding box center [237, 208] width 107 height 18
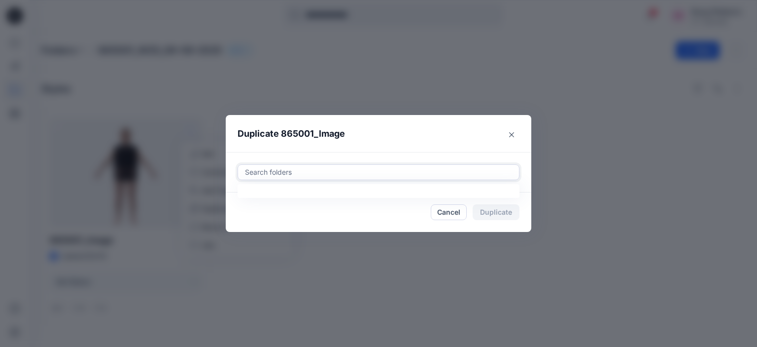
click at [404, 169] on div at bounding box center [378, 172] width 269 height 12
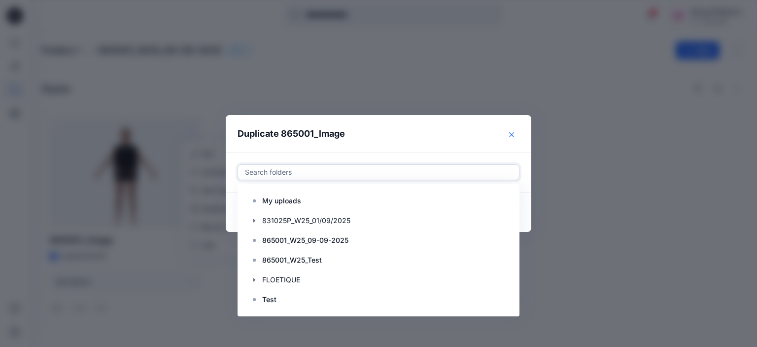
click at [513, 128] on button "Close" at bounding box center [512, 135] width 16 height 16
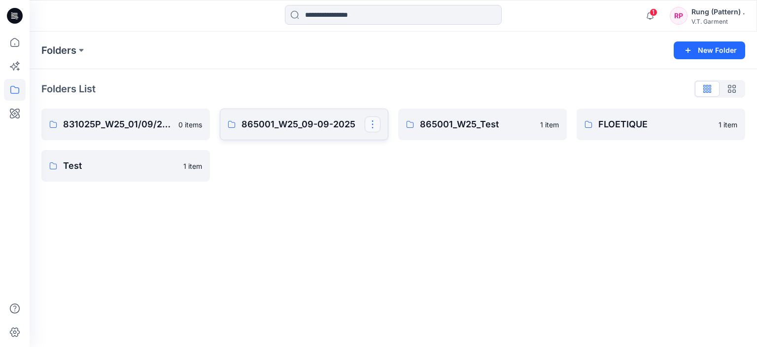
click at [377, 121] on button "button" at bounding box center [373, 124] width 16 height 16
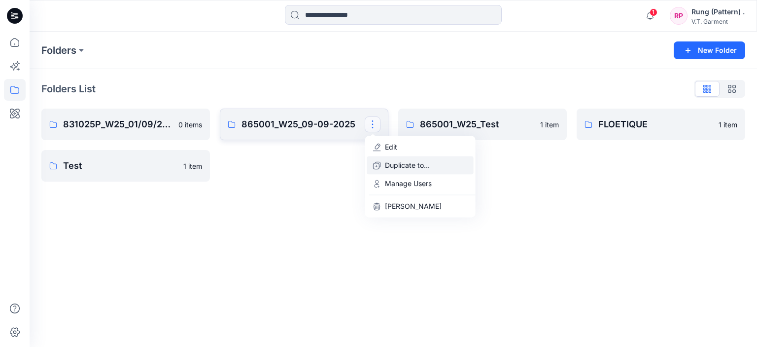
click at [396, 167] on p "Duplicate to..." at bounding box center [407, 165] width 45 height 10
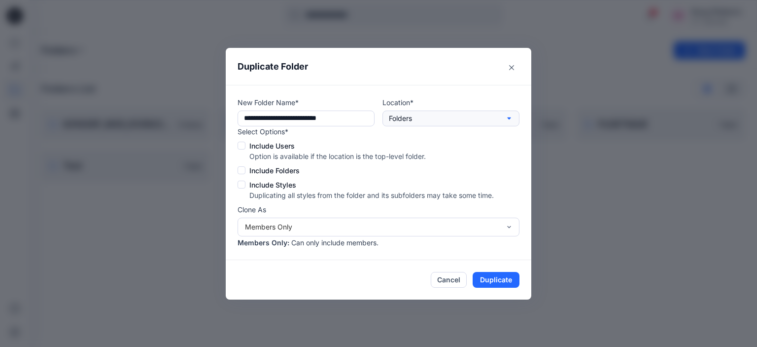
click at [453, 121] on button "Folders" at bounding box center [451, 118] width 137 height 16
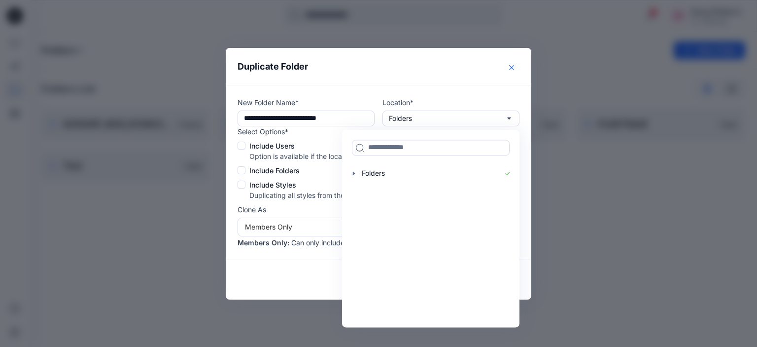
click at [513, 62] on button "Close" at bounding box center [512, 68] width 16 height 16
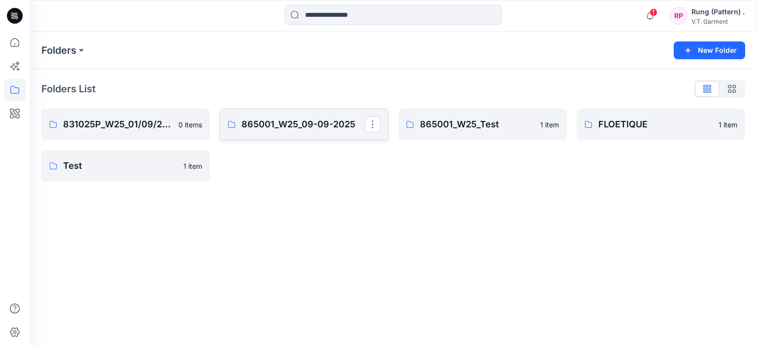
click at [284, 126] on p "865001_W25_09-09-2025" at bounding box center [303, 124] width 123 height 14
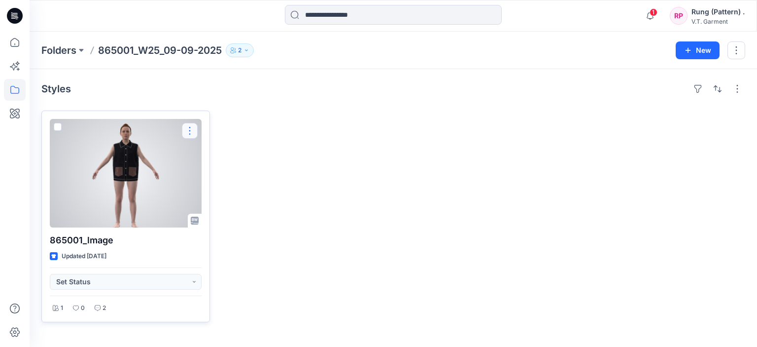
click at [190, 134] on button "button" at bounding box center [190, 131] width 16 height 16
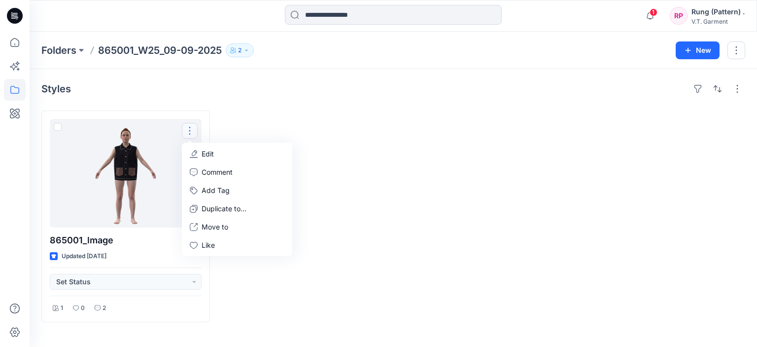
click at [286, 121] on div at bounding box center [304, 216] width 169 height 212
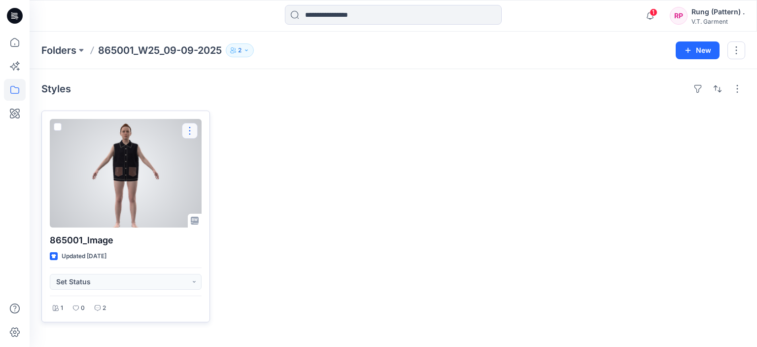
click at [187, 131] on button "button" at bounding box center [190, 131] width 16 height 16
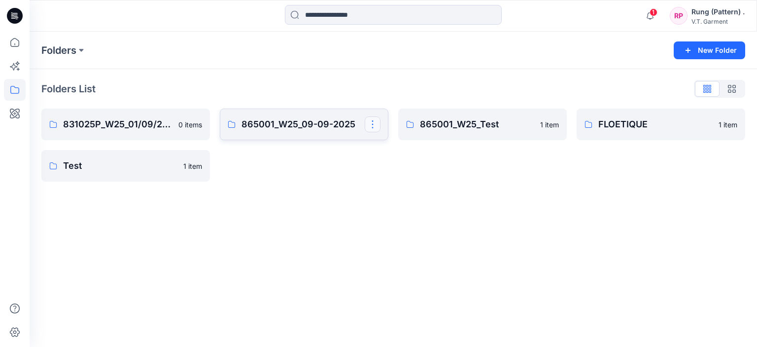
click at [372, 123] on button "button" at bounding box center [373, 124] width 16 height 16
click at [387, 205] on p "[PERSON_NAME]" at bounding box center [413, 206] width 57 height 10
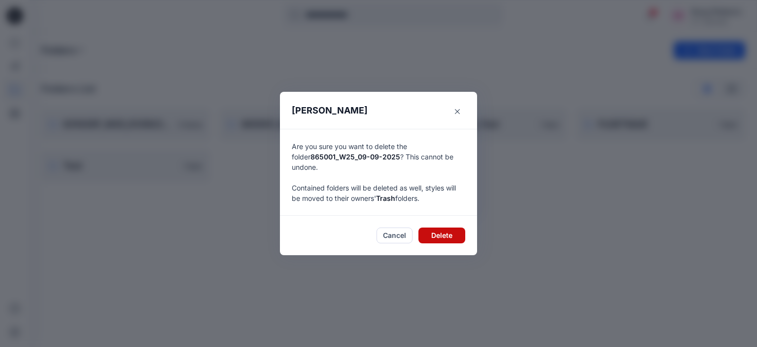
click at [440, 234] on button "Delete" at bounding box center [442, 235] width 47 height 16
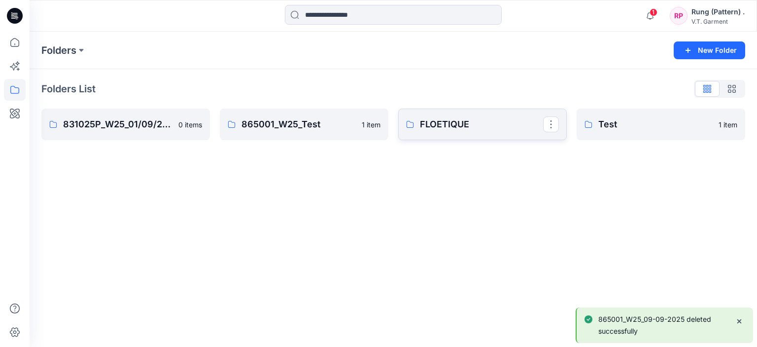
click at [497, 122] on p "FLOETIQUE" at bounding box center [481, 124] width 123 height 14
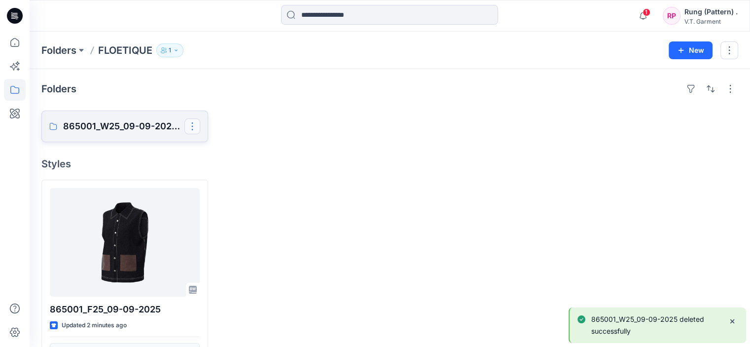
click at [196, 121] on button "button" at bounding box center [192, 126] width 16 height 16
click at [228, 186] on p "[PERSON_NAME]" at bounding box center [233, 189] width 57 height 10
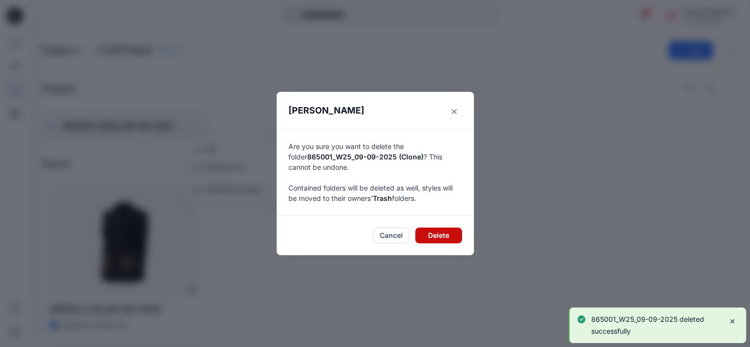
click at [440, 234] on button "Delete" at bounding box center [438, 235] width 47 height 16
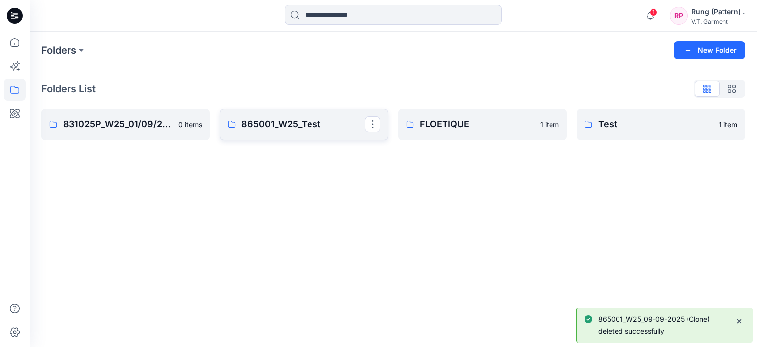
click at [306, 123] on p "865001_W25_Test" at bounding box center [303, 124] width 123 height 14
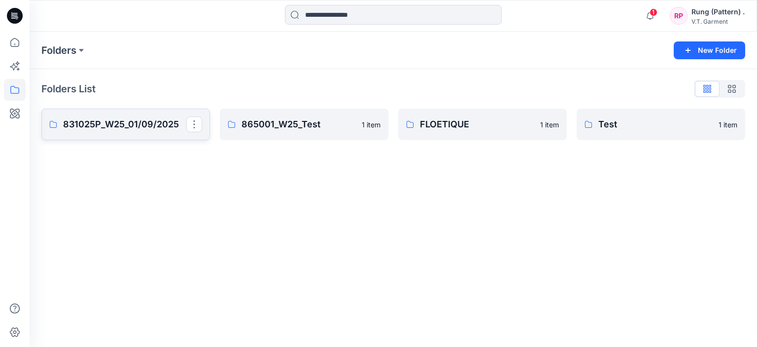
click at [148, 114] on link "831025P_W25_01/09/2025" at bounding box center [125, 124] width 169 height 32
click at [114, 101] on div "Folders List 831025P_W25_01/09/2025 0 items 865001_W25_Test 1 item FLOETIQUE 1 …" at bounding box center [394, 110] width 728 height 83
drag, startPoint x: 118, startPoint y: 107, endPoint x: 121, endPoint y: 123, distance: 16.5
click at [118, 108] on div "Folders List 831025P_W25_01/09/2025 0 items 865001_W25_Test 1 item FLOETIQUE 1 …" at bounding box center [394, 110] width 728 height 83
click at [121, 123] on p "831025P_W25_01/09/2025" at bounding box center [124, 124] width 123 height 14
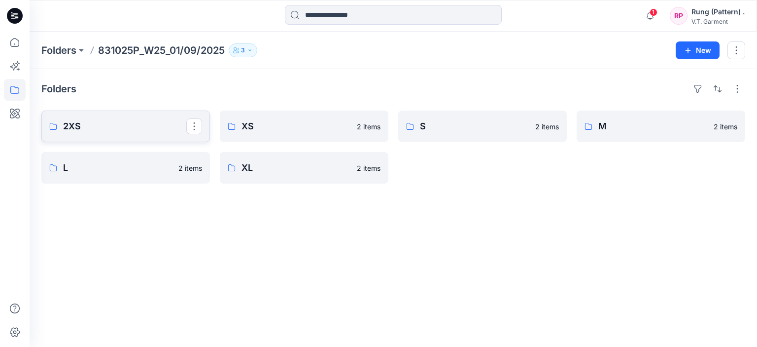
click at [203, 130] on link "2XS" at bounding box center [125, 126] width 169 height 32
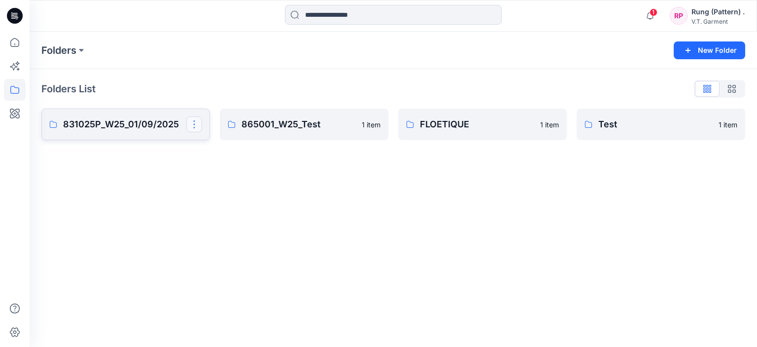
click at [197, 125] on button "button" at bounding box center [194, 124] width 16 height 16
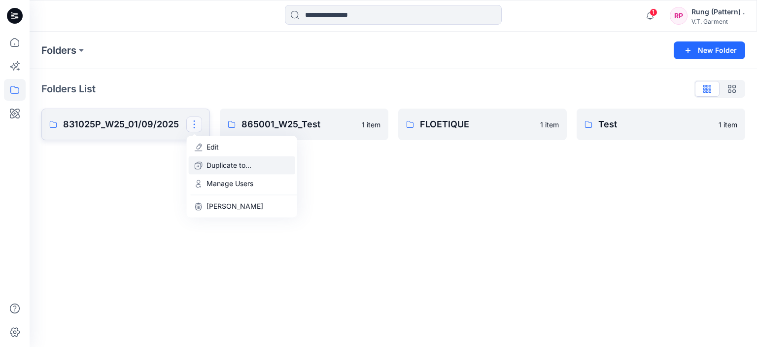
click at [227, 166] on p "Duplicate to..." at bounding box center [229, 165] width 45 height 10
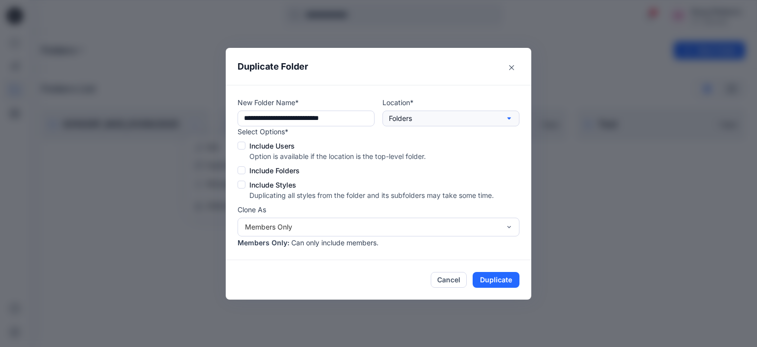
click at [426, 122] on button "Folders" at bounding box center [451, 118] width 137 height 16
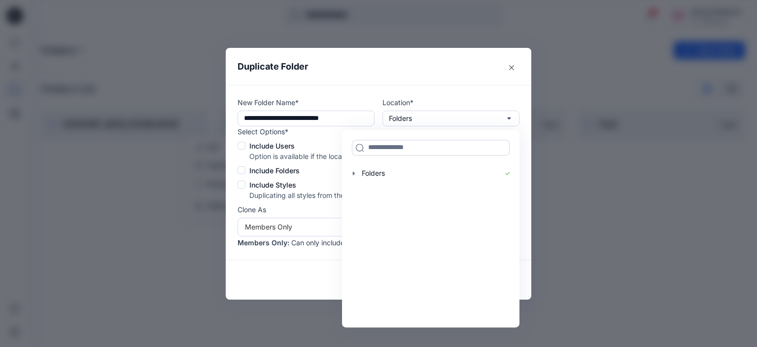
click at [397, 150] on input at bounding box center [431, 148] width 158 height 16
paste input "*********"
type input "*********"
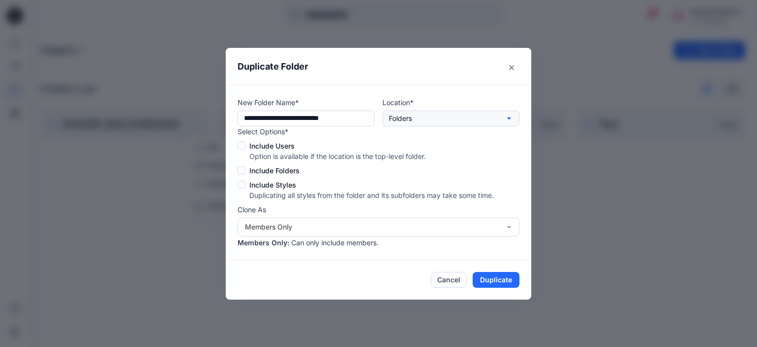
click at [413, 116] on button "Folders" at bounding box center [451, 118] width 137 height 16
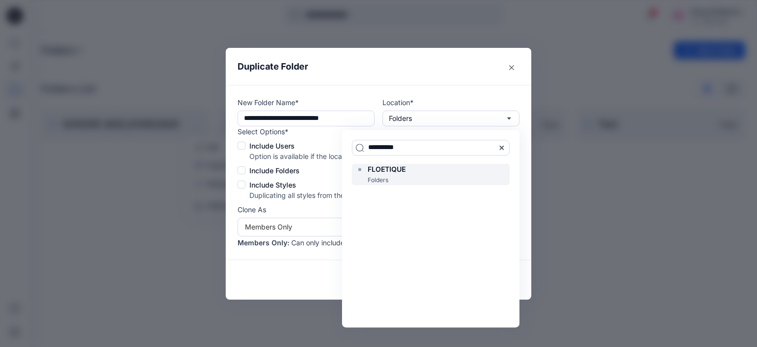
click at [388, 169] on span "FLOETIQUE" at bounding box center [387, 169] width 38 height 8
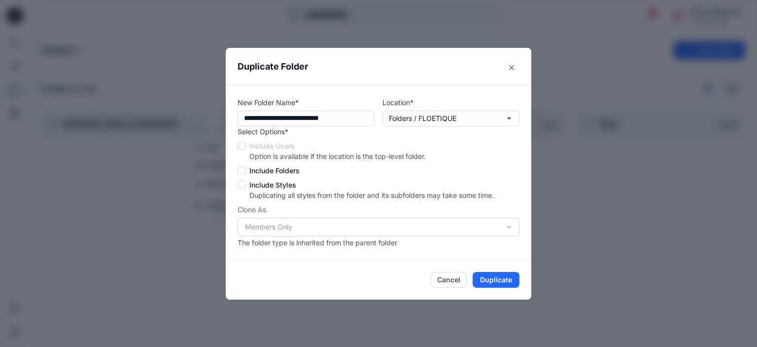
click at [245, 168] on span at bounding box center [242, 170] width 8 height 8
click at [247, 183] on label "Include Styles" at bounding box center [366, 185] width 256 height 10
click at [284, 229] on div "Members Only" at bounding box center [379, 226] width 282 height 19
click at [505, 227] on div "Members Only" at bounding box center [379, 226] width 282 height 19
click at [497, 280] on button "Duplicate" at bounding box center [496, 280] width 47 height 16
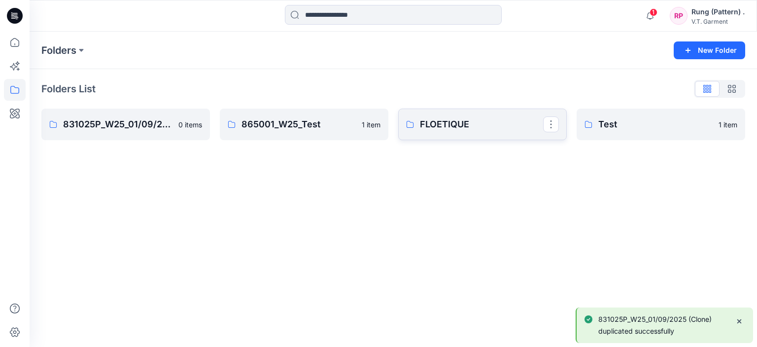
click at [501, 129] on p "FLOETIQUE" at bounding box center [481, 124] width 123 height 14
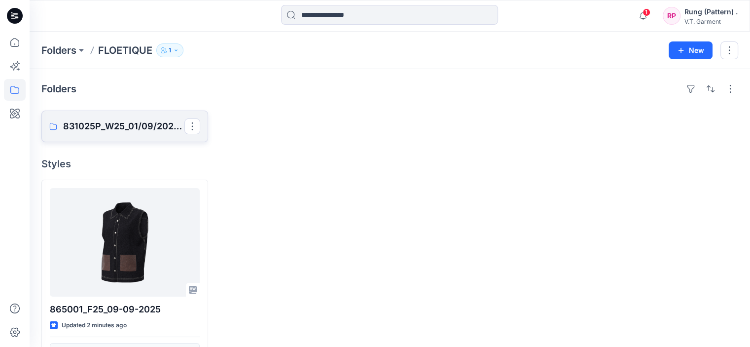
click at [129, 122] on p "831025P_W25_01/09/2025 (Clone)" at bounding box center [123, 126] width 121 height 14
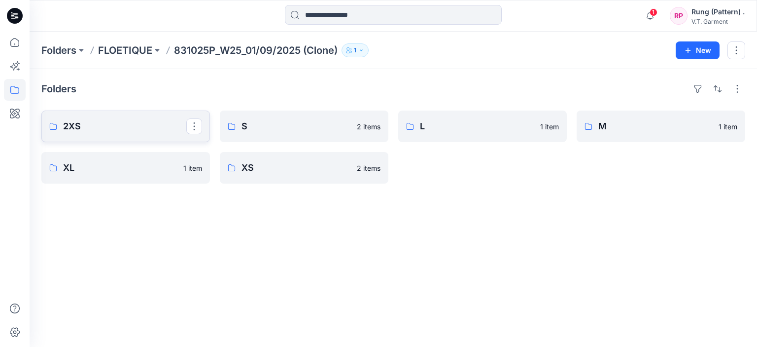
click at [144, 126] on p "2XS" at bounding box center [124, 126] width 123 height 14
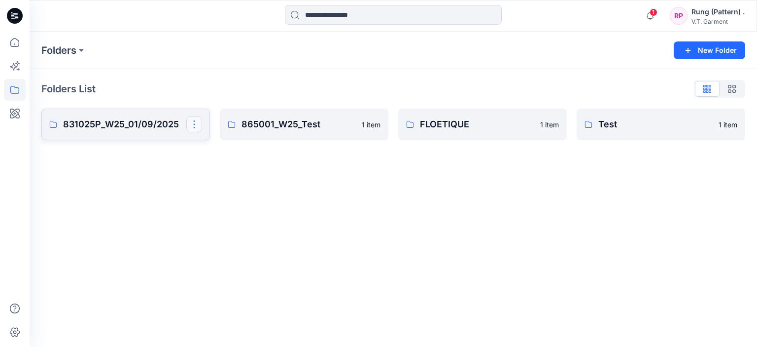
click at [193, 126] on button "button" at bounding box center [194, 124] width 16 height 16
click at [229, 200] on button "[PERSON_NAME]" at bounding box center [242, 206] width 107 height 18
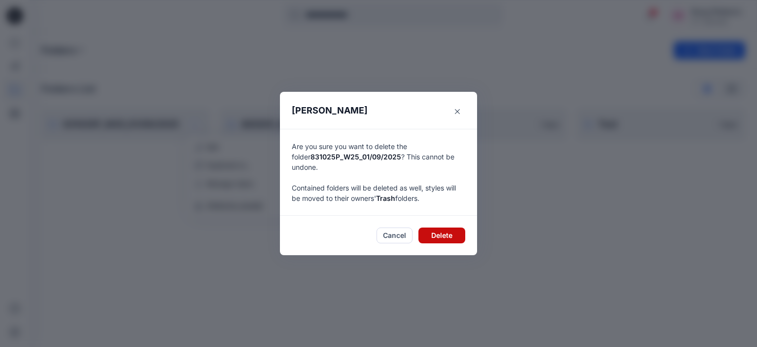
click at [447, 228] on button "Delete" at bounding box center [442, 235] width 47 height 16
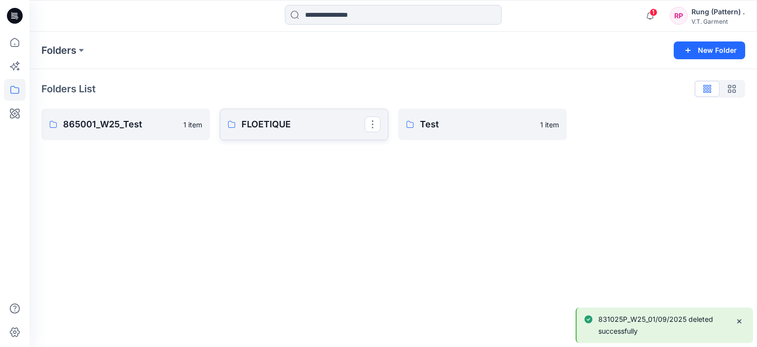
click at [264, 125] on p "FLOETIQUE" at bounding box center [303, 124] width 123 height 14
click at [195, 124] on button "button" at bounding box center [194, 124] width 16 height 16
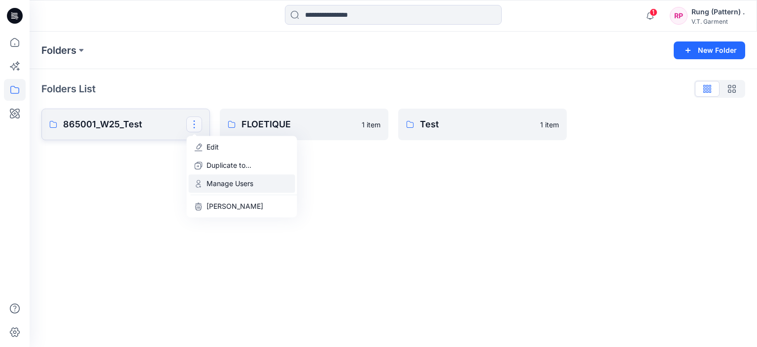
click at [242, 185] on p "Manage Users" at bounding box center [230, 183] width 47 height 10
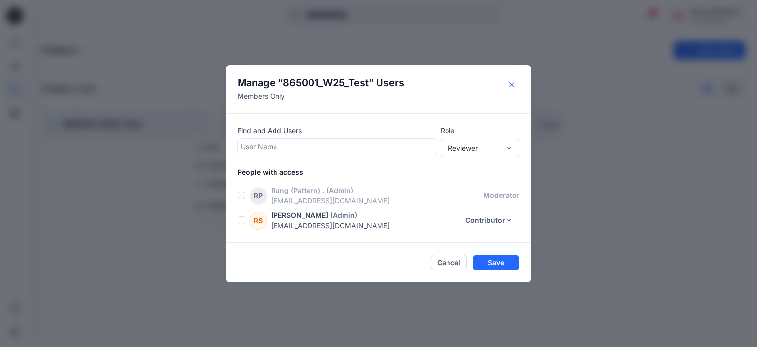
click at [515, 82] on button "Close" at bounding box center [512, 85] width 16 height 16
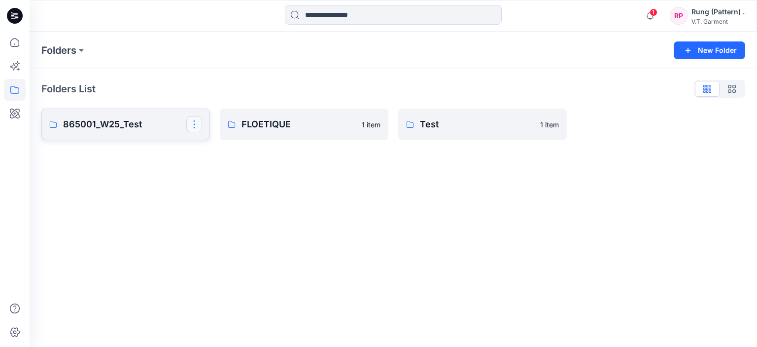
click at [197, 125] on button "button" at bounding box center [194, 124] width 16 height 16
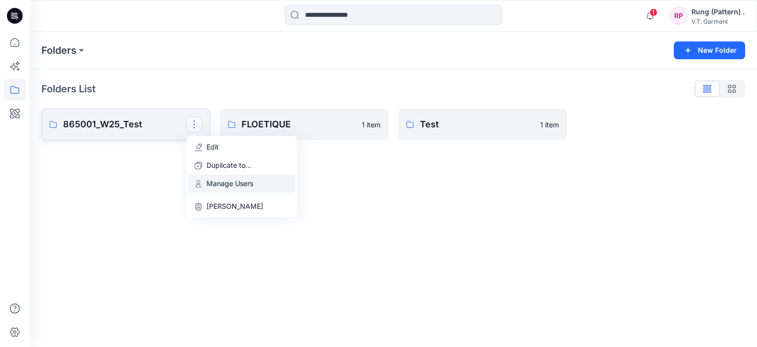
click at [220, 185] on p "Manage Users" at bounding box center [230, 183] width 47 height 10
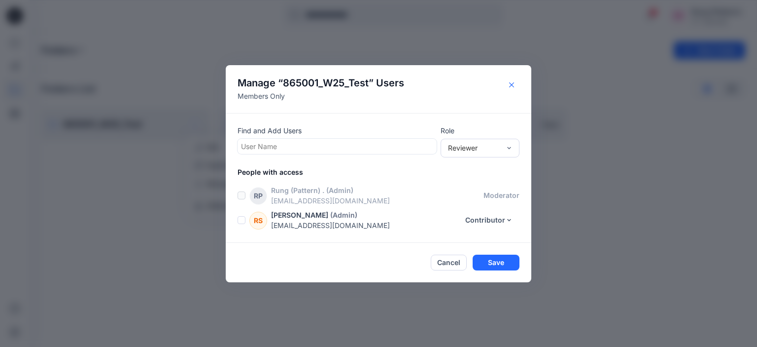
click at [512, 81] on button "Close" at bounding box center [512, 85] width 16 height 16
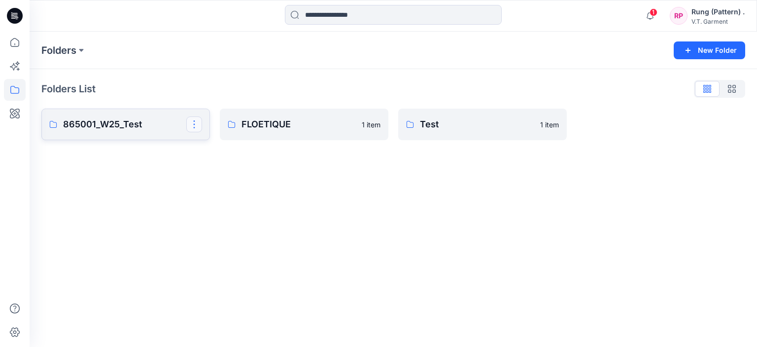
click at [195, 125] on button "button" at bounding box center [194, 124] width 16 height 16
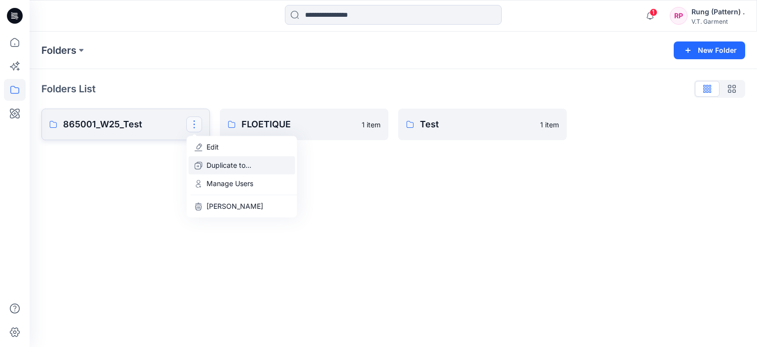
click at [226, 169] on p "Duplicate to..." at bounding box center [229, 165] width 45 height 10
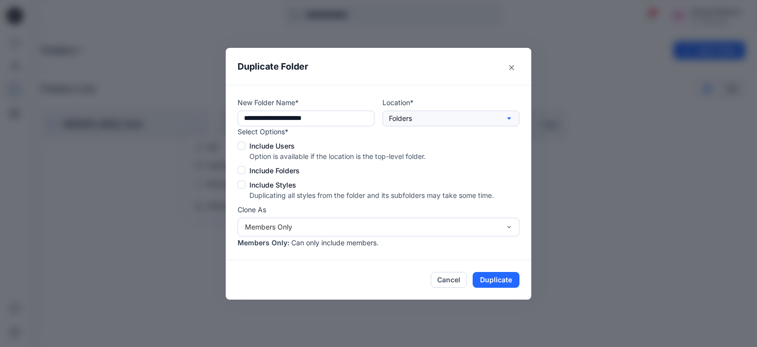
click at [430, 117] on button "Folders" at bounding box center [451, 118] width 137 height 16
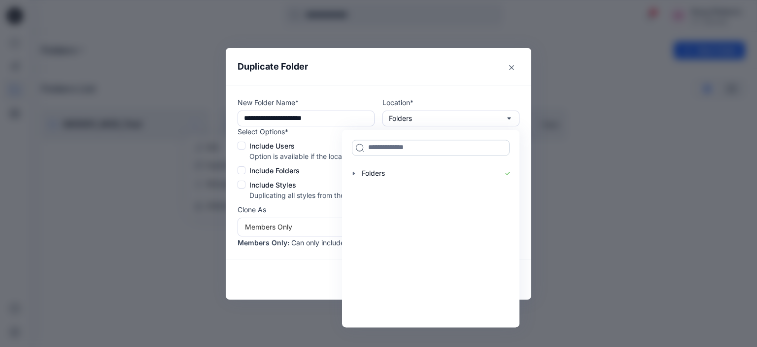
click at [405, 146] on input at bounding box center [431, 148] width 158 height 16
paste input "*********"
type input "*********"
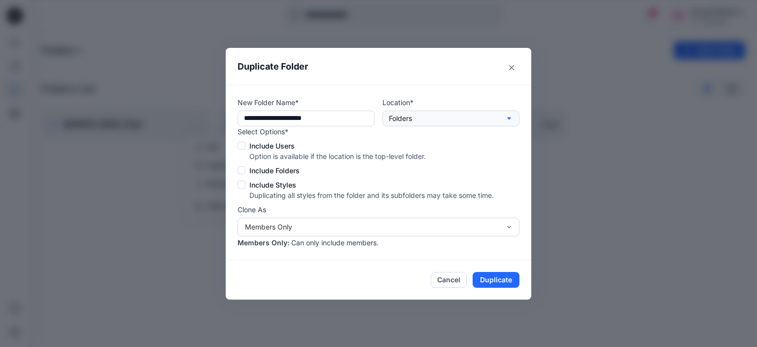
click at [417, 119] on button "Folders" at bounding box center [451, 118] width 137 height 16
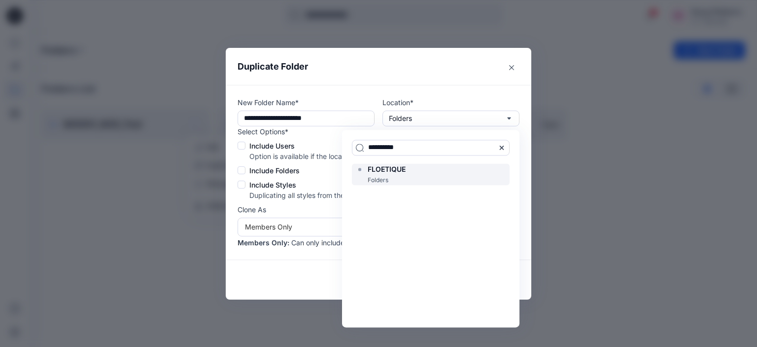
click at [396, 169] on span "FLOETIQUE" at bounding box center [387, 169] width 38 height 8
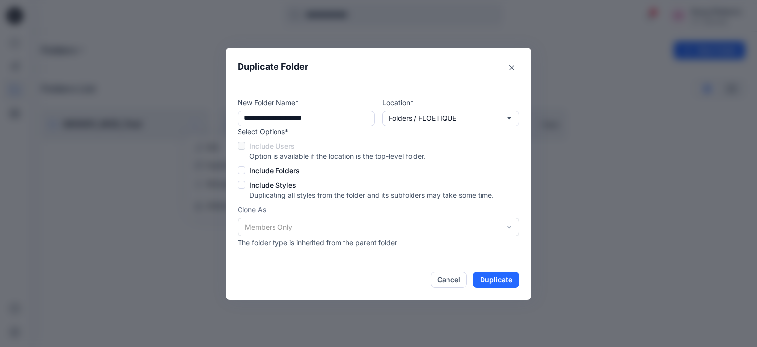
click at [265, 169] on span "Include Folders" at bounding box center [275, 170] width 50 height 10
click at [265, 180] on span "Include Styles" at bounding box center [273, 185] width 47 height 10
click at [488, 275] on button "Duplicate" at bounding box center [496, 280] width 47 height 16
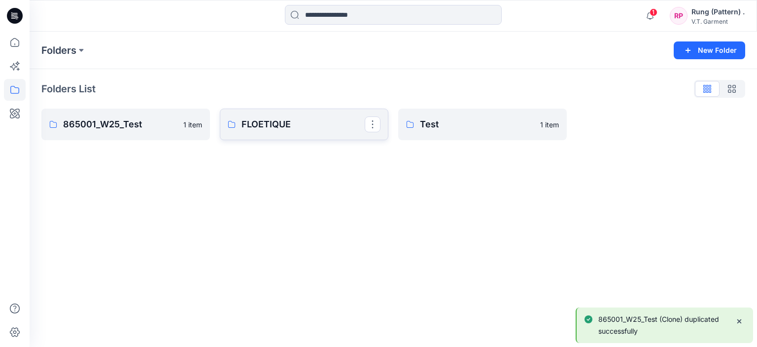
click at [316, 127] on p "FLOETIQUE" at bounding box center [303, 124] width 123 height 14
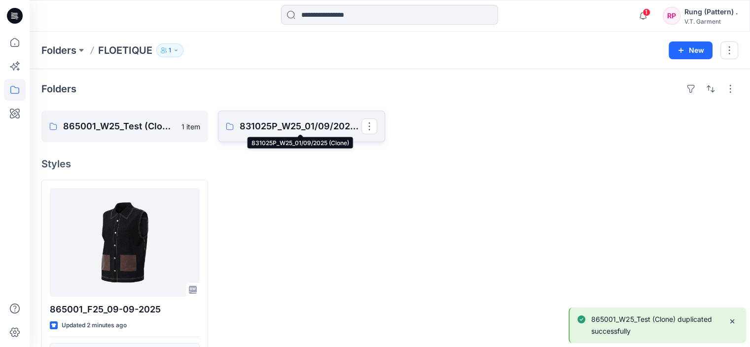
click at [300, 126] on p "831025P_W25_01/09/2025 (Clone)" at bounding box center [300, 126] width 121 height 14
click at [113, 128] on p "865001_W25_Test (Clone)" at bounding box center [123, 126] width 121 height 14
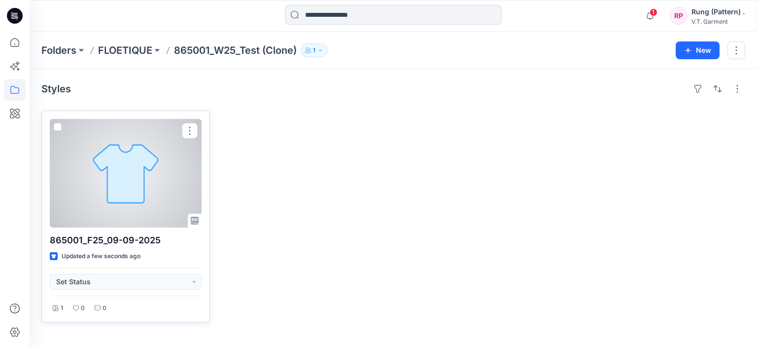
click at [133, 178] on div at bounding box center [126, 173] width 152 height 108
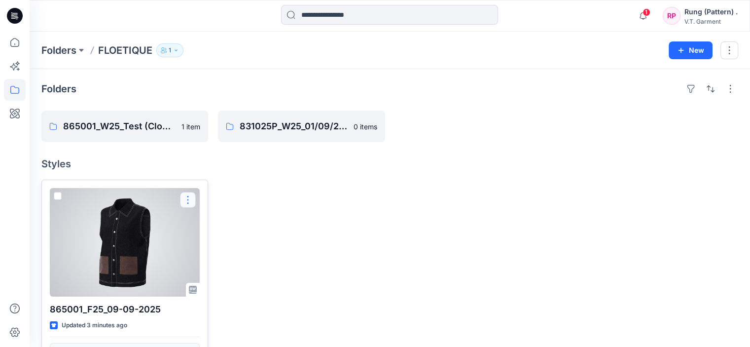
click at [188, 203] on button "button" at bounding box center [188, 200] width 16 height 16
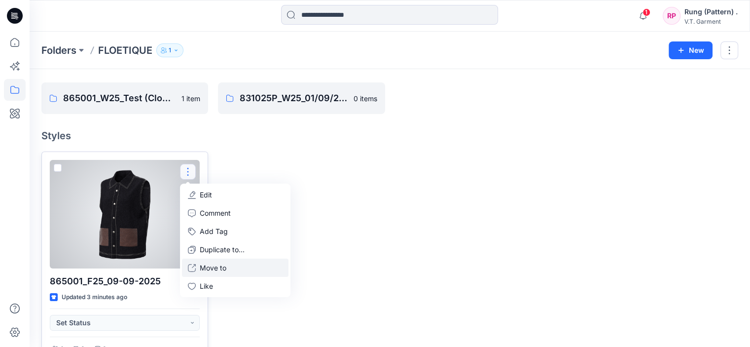
scroll to position [55, 0]
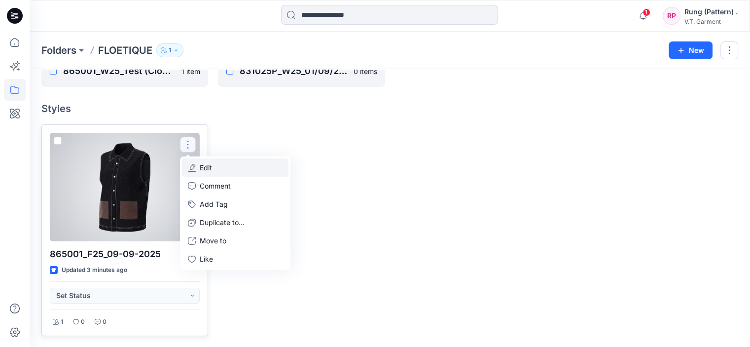
click at [205, 166] on p "Edit" at bounding box center [206, 167] width 12 height 10
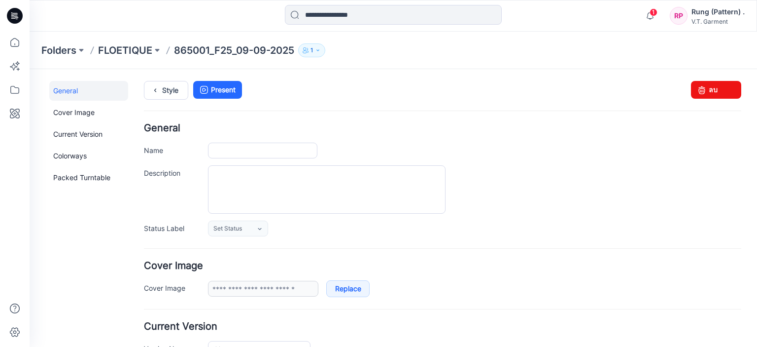
type input "**********"
drag, startPoint x: 701, startPoint y: 91, endPoint x: 458, endPoint y: 103, distance: 243.4
click at [701, 91] on icon at bounding box center [702, 90] width 14 height 18
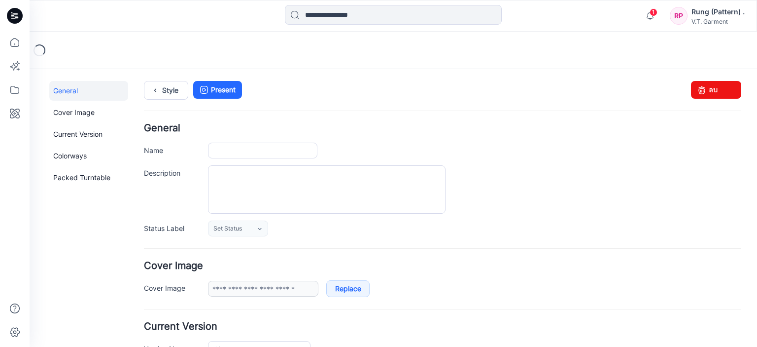
type input "**********"
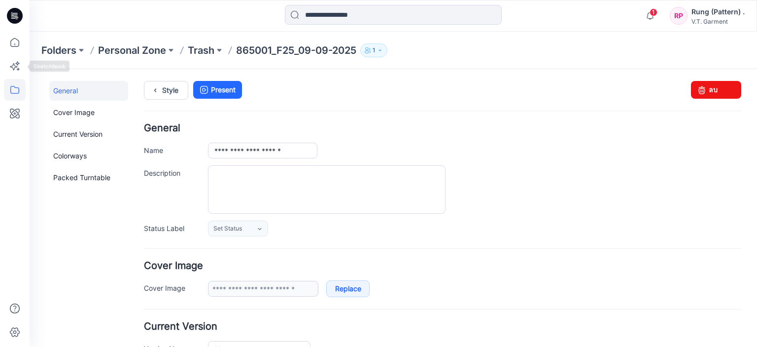
click at [10, 91] on icon at bounding box center [15, 90] width 22 height 22
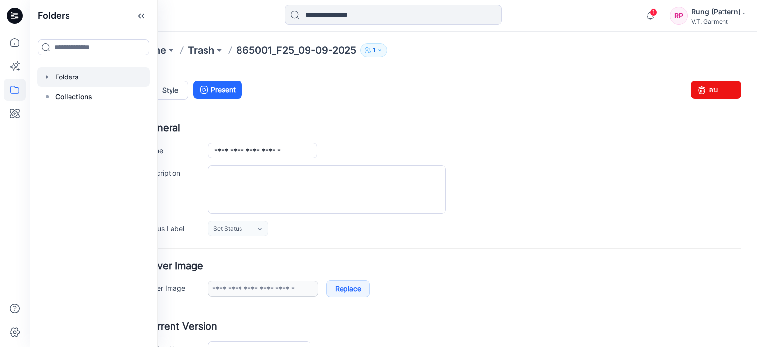
click at [65, 78] on div at bounding box center [93, 77] width 112 height 20
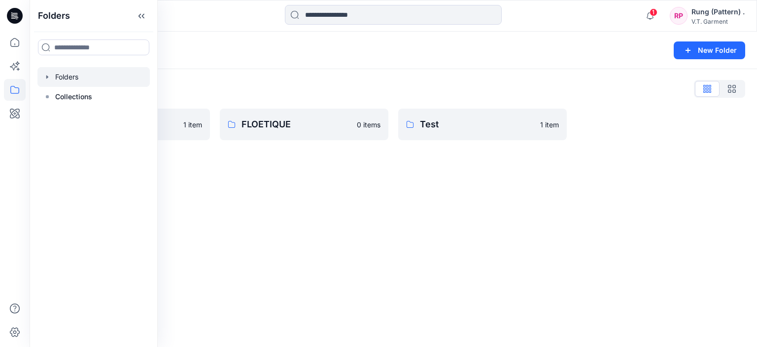
click at [326, 195] on div "Folders New Folder Folders List 865001_W25_Test 1 item FLOETIQUE 0 items Test 1…" at bounding box center [394, 189] width 728 height 315
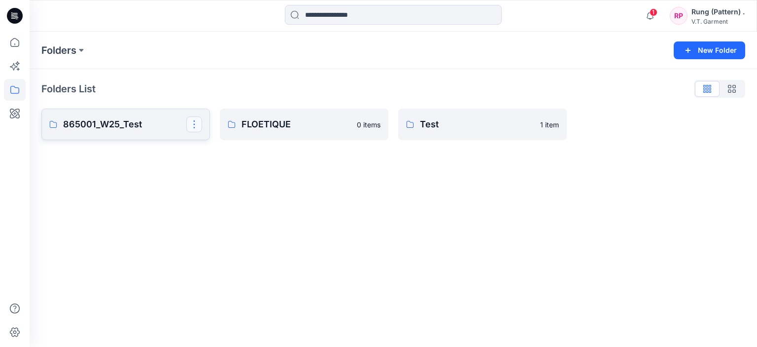
click at [191, 122] on button "button" at bounding box center [194, 124] width 16 height 16
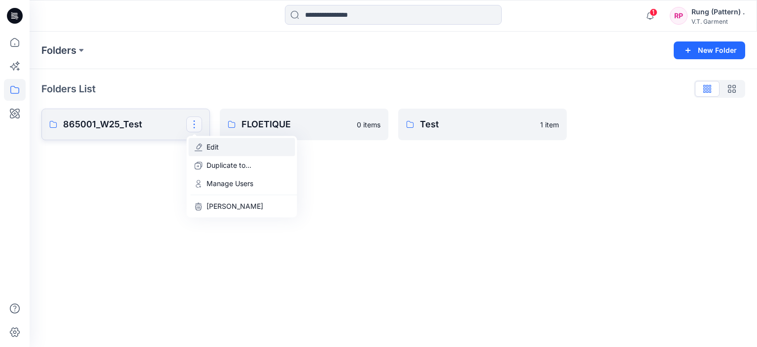
click at [203, 143] on button "Edit" at bounding box center [242, 147] width 107 height 18
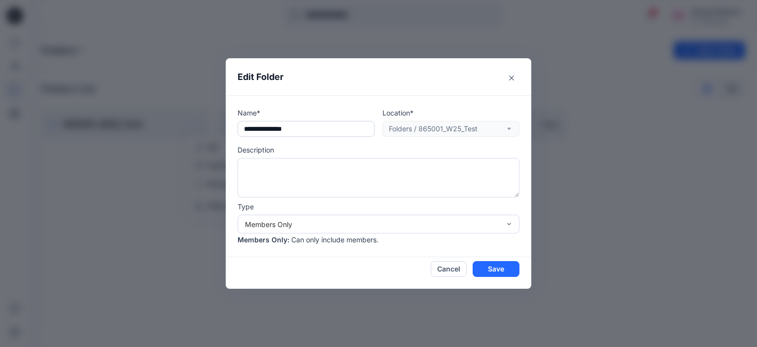
click at [327, 132] on input "**********" at bounding box center [306, 129] width 137 height 16
drag, startPoint x: 322, startPoint y: 133, endPoint x: 287, endPoint y: 130, distance: 34.6
click at [287, 130] on input "**********" at bounding box center [306, 129] width 137 height 16
click at [245, 131] on input "**********" at bounding box center [306, 129] width 137 height 16
paste input "*****"
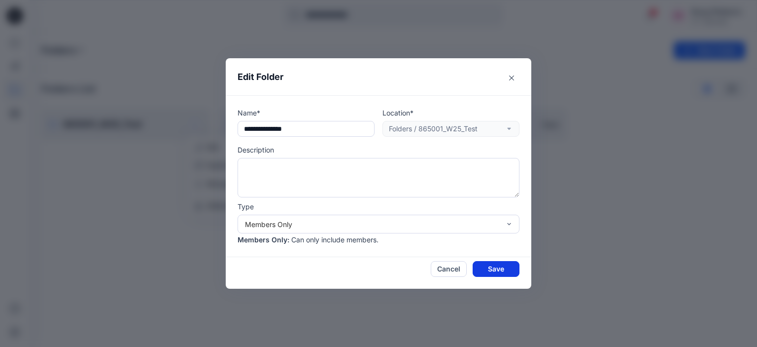
type input "**********"
click at [507, 267] on button "Save" at bounding box center [496, 269] width 47 height 16
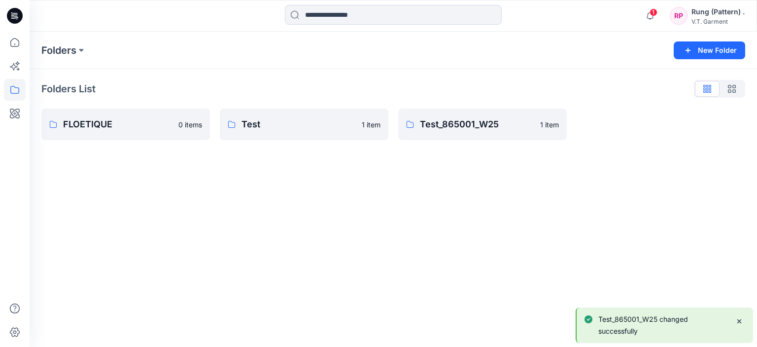
click at [356, 181] on div "Folders New Folder Folders List FLOETIQUE 0 items Test 1 item Test_865001_W25 1…" at bounding box center [394, 189] width 728 height 315
click at [718, 50] on button "New Folder" at bounding box center [710, 50] width 72 height 18
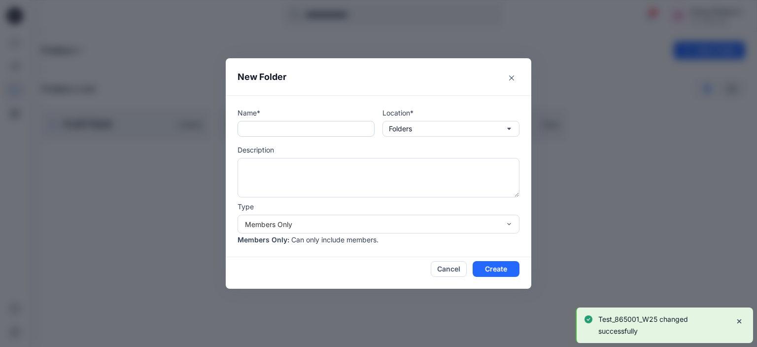
click at [270, 132] on input "text" at bounding box center [306, 129] width 137 height 16
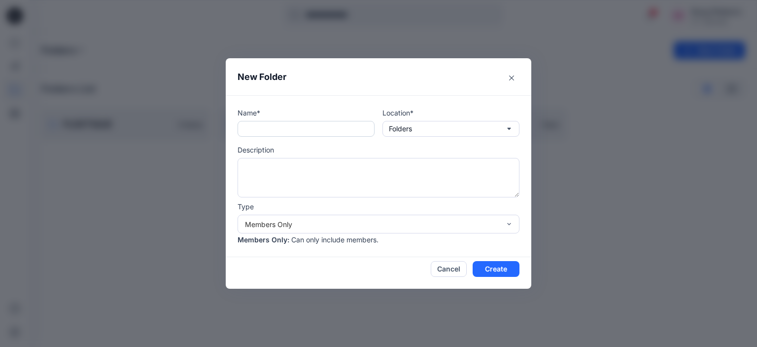
paste input "*****"
drag, startPoint x: 262, startPoint y: 125, endPoint x: 248, endPoint y: 131, distance: 15.0
click at [238, 130] on input "*****" at bounding box center [306, 129] width 137 height 16
click at [256, 129] on input "*****" at bounding box center [306, 129] width 137 height 16
drag, startPoint x: 258, startPoint y: 129, endPoint x: 233, endPoint y: 132, distance: 25.8
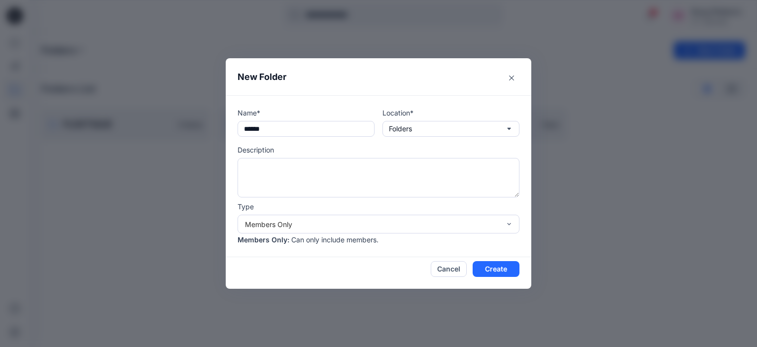
click at [233, 132] on div "Name* ***** Location* Folders Description Type Members Only Members Only : Can …" at bounding box center [379, 176] width 306 height 162
type input "*****"
click at [414, 133] on button "Folders" at bounding box center [451, 129] width 137 height 16
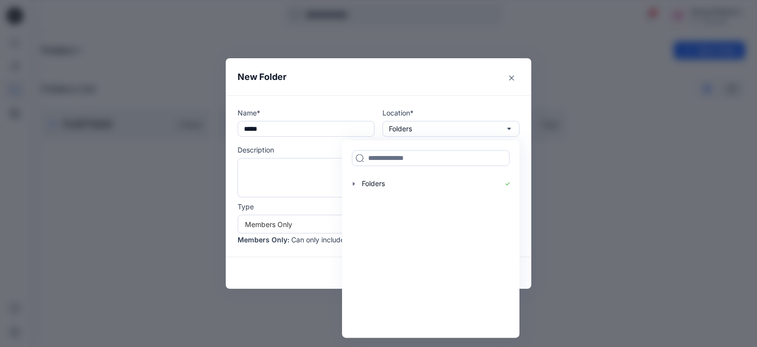
drag, startPoint x: 373, startPoint y: 94, endPoint x: 367, endPoint y: 92, distance: 6.4
click at [373, 94] on header "New Folder" at bounding box center [379, 76] width 306 height 37
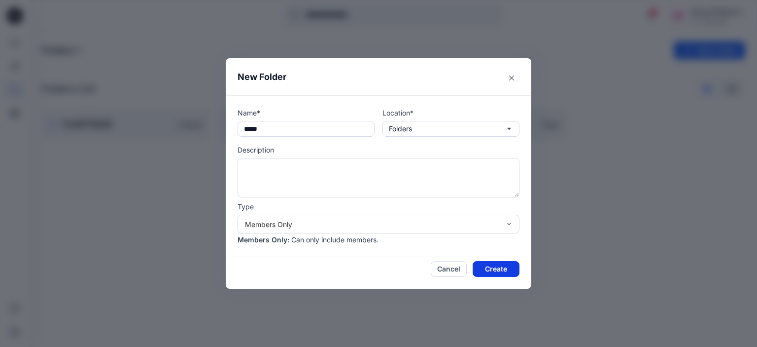
click at [494, 266] on button "Create" at bounding box center [496, 269] width 47 height 16
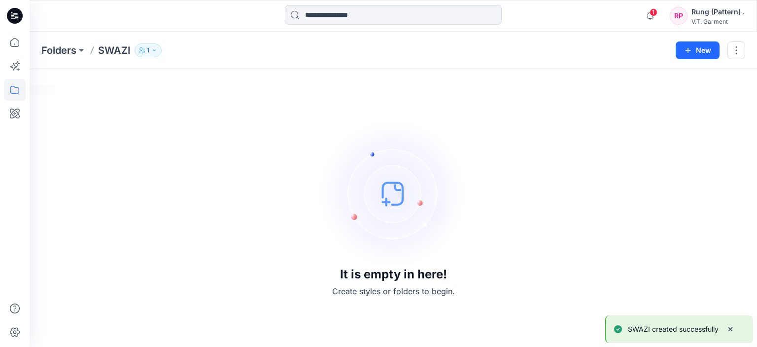
click at [21, 84] on icon at bounding box center [15, 90] width 22 height 22
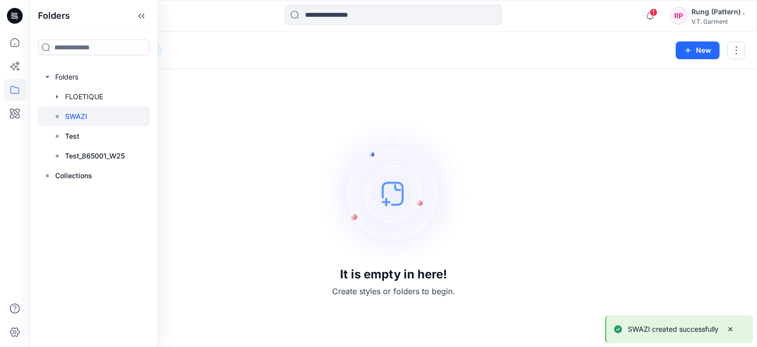
click at [86, 115] on p "SWAZI" at bounding box center [76, 116] width 22 height 12
click at [75, 74] on div at bounding box center [93, 77] width 112 height 20
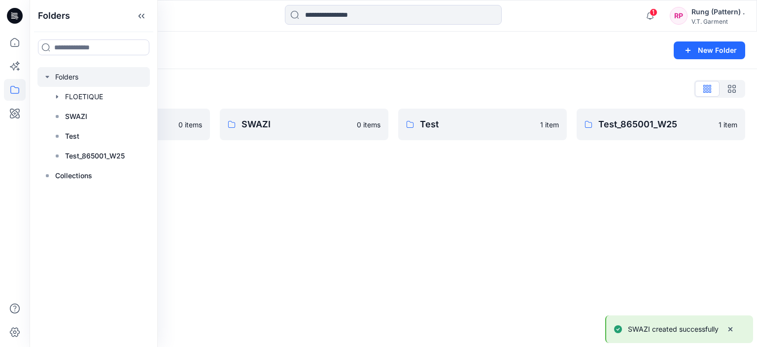
click at [243, 171] on div "Folders New Folder Folders List FLOETIQUE 0 items SWAZI 0 items Test 1 item Tes…" at bounding box center [394, 189] width 728 height 315
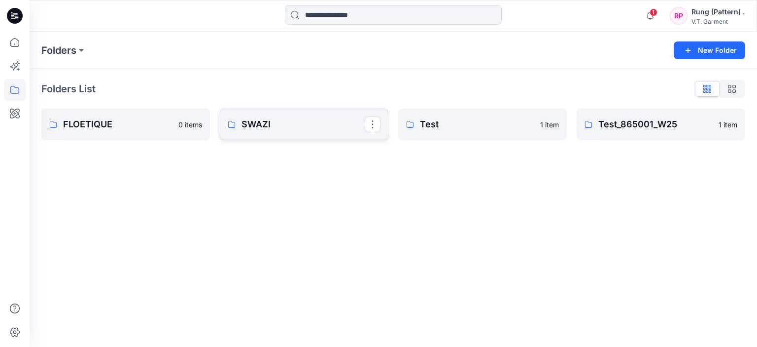
click at [311, 121] on p "SWAZI" at bounding box center [303, 124] width 123 height 14
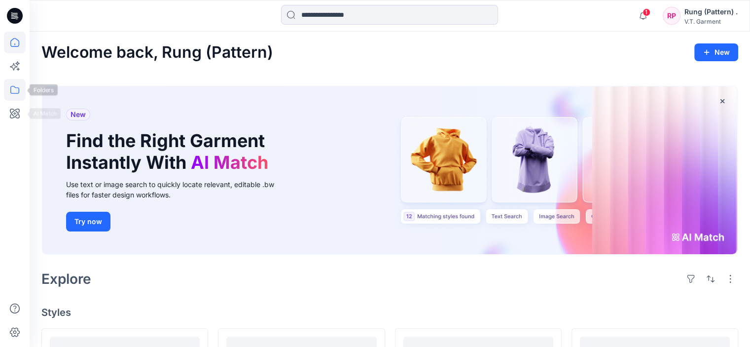
click at [16, 90] on icon at bounding box center [15, 90] width 22 height 22
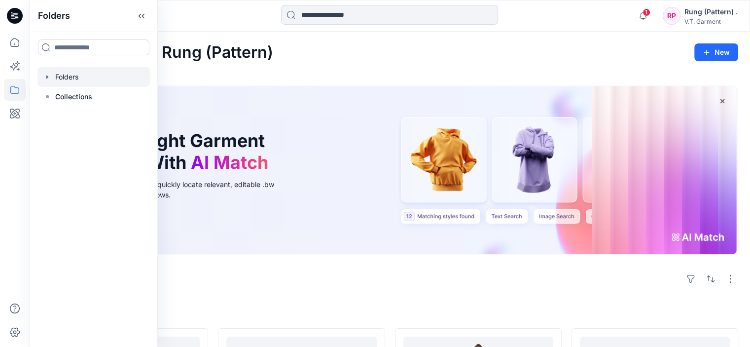
click at [85, 73] on div at bounding box center [93, 77] width 112 height 20
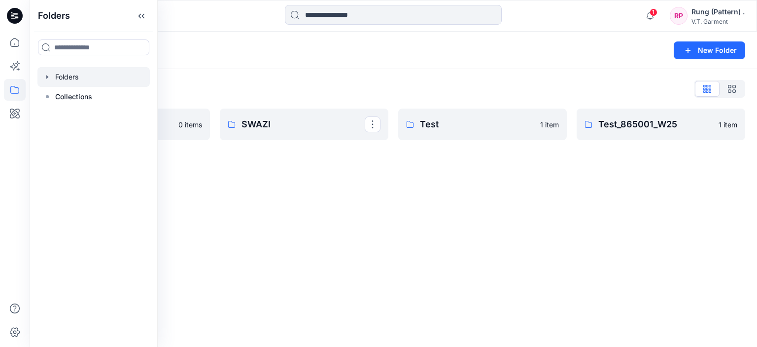
click at [284, 181] on div "Folders New Folder Folders List FLOETIQUE 0 items SWAZI Test 1 item Test_865001…" at bounding box center [394, 189] width 728 height 315
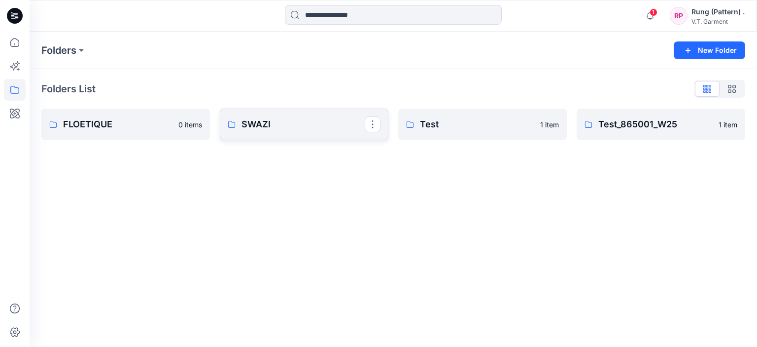
click at [281, 121] on p "SWAZI" at bounding box center [303, 124] width 123 height 14
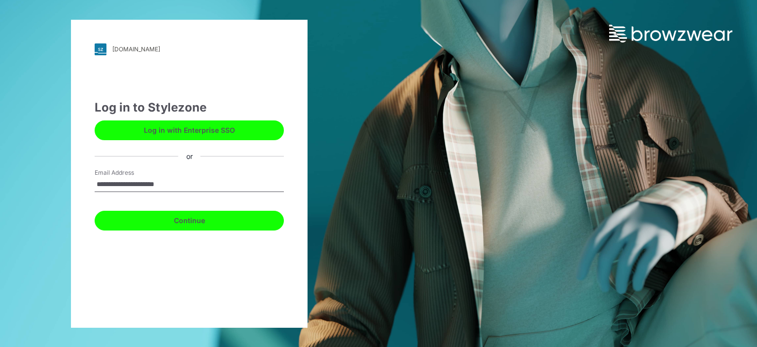
click at [198, 218] on button "Continue" at bounding box center [189, 221] width 189 height 20
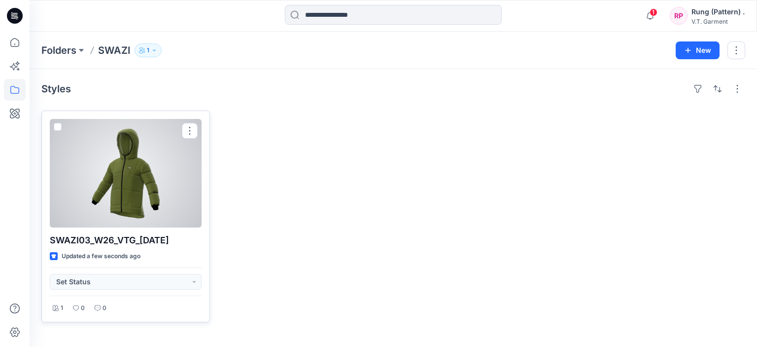
click at [160, 168] on div at bounding box center [126, 173] width 152 height 108
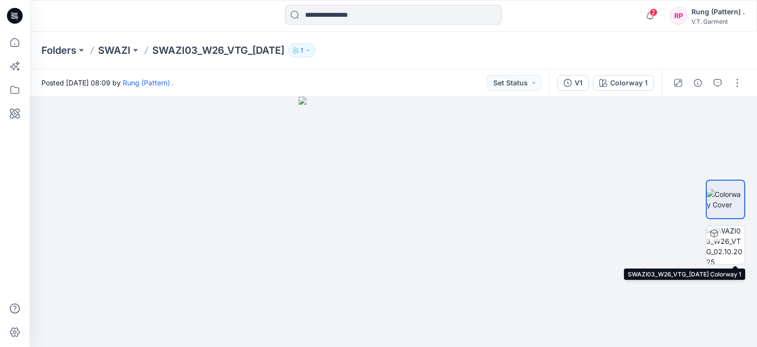
click at [737, 244] on img at bounding box center [726, 244] width 38 height 38
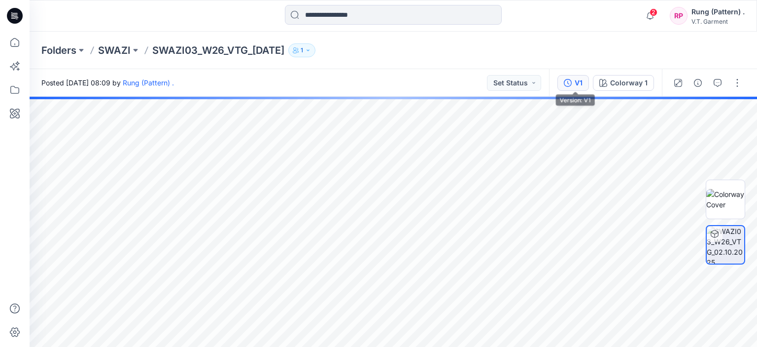
click at [580, 82] on div "V1" at bounding box center [579, 82] width 8 height 11
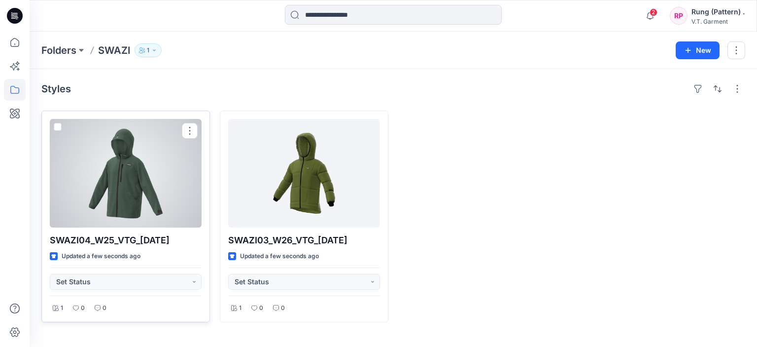
click at [111, 191] on div at bounding box center [126, 173] width 152 height 108
